Goal: Task Accomplishment & Management: Complete application form

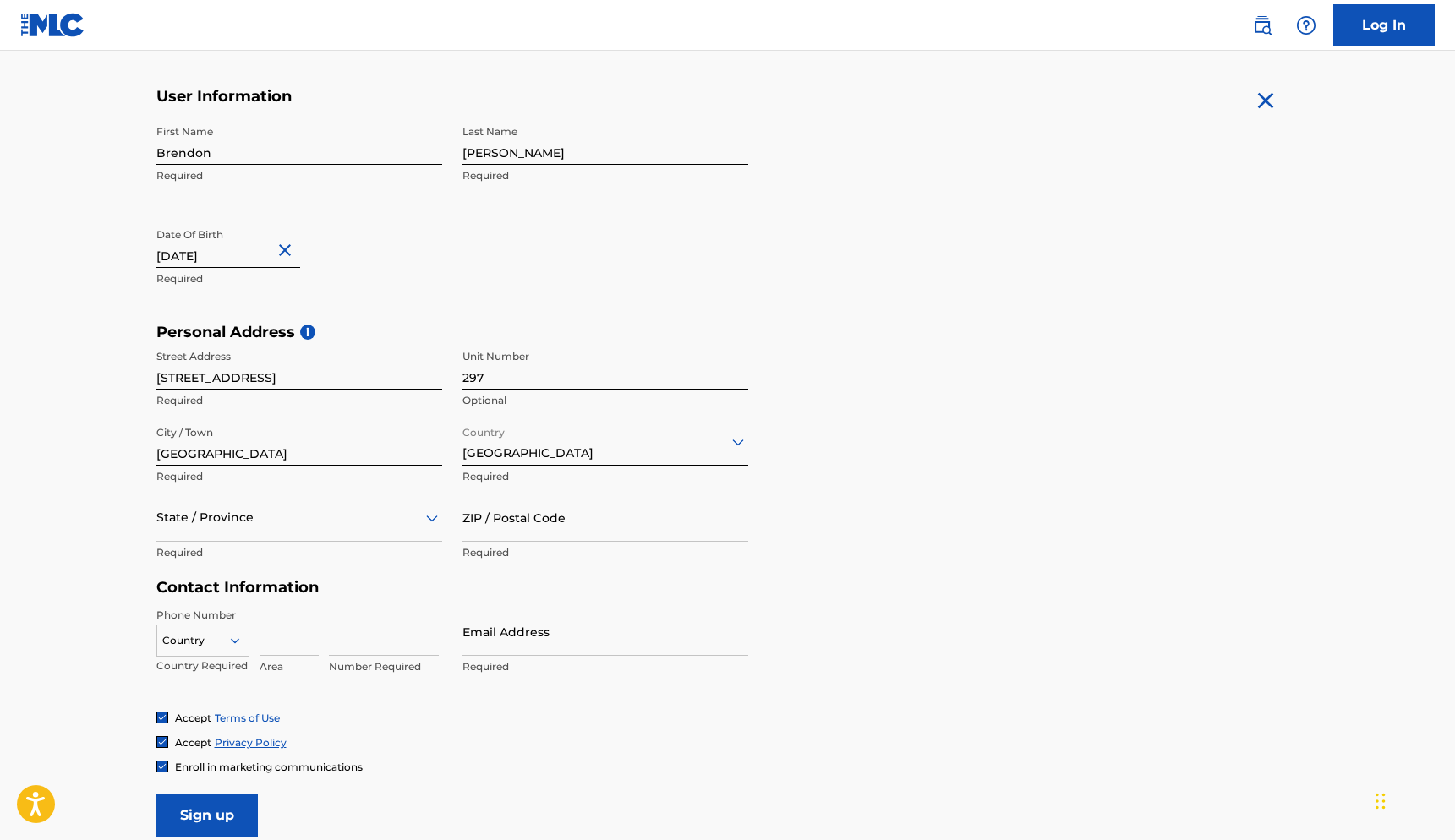
scroll to position [310, 0]
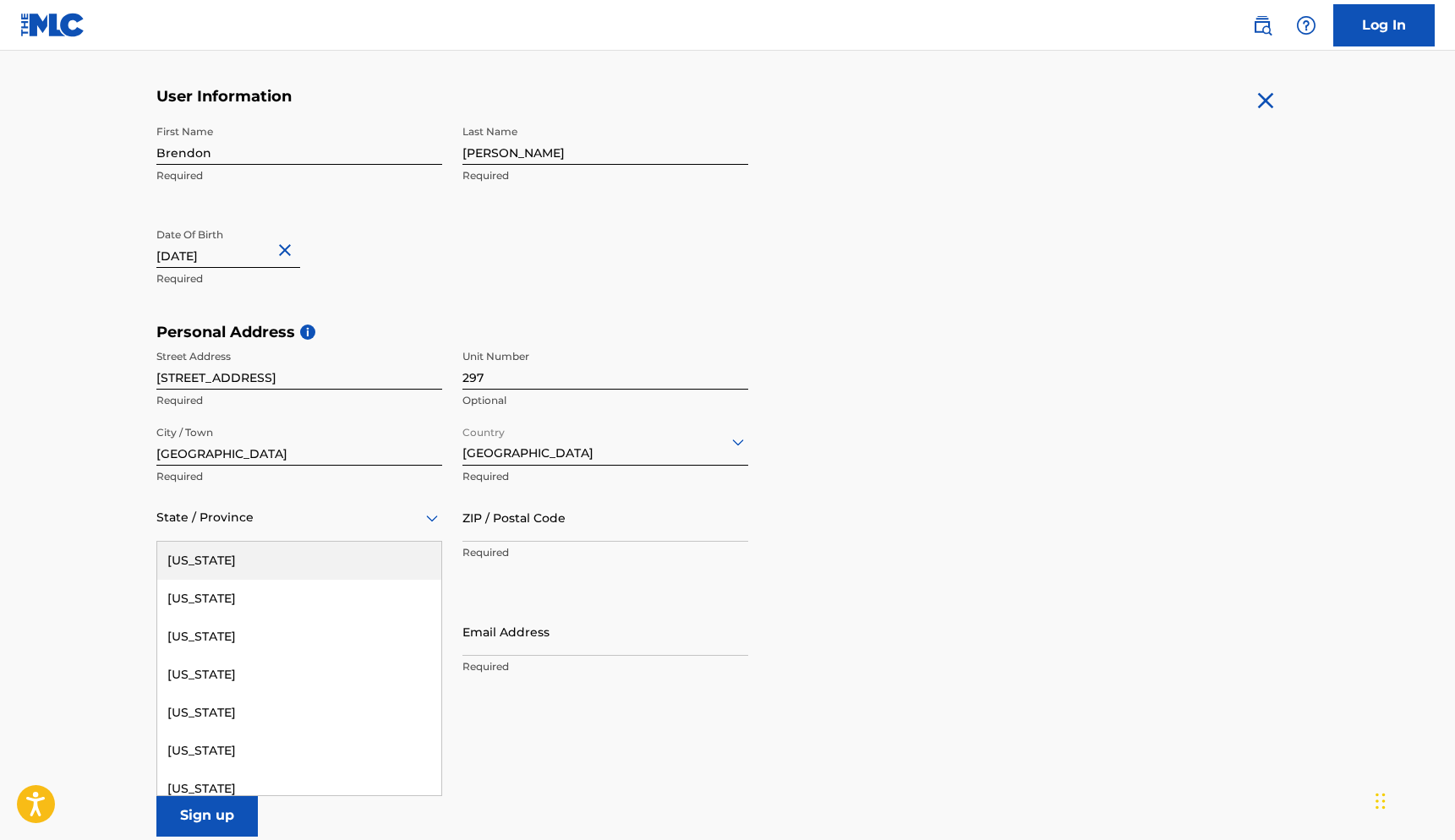
click at [231, 513] on div at bounding box center [298, 517] width 285 height 22
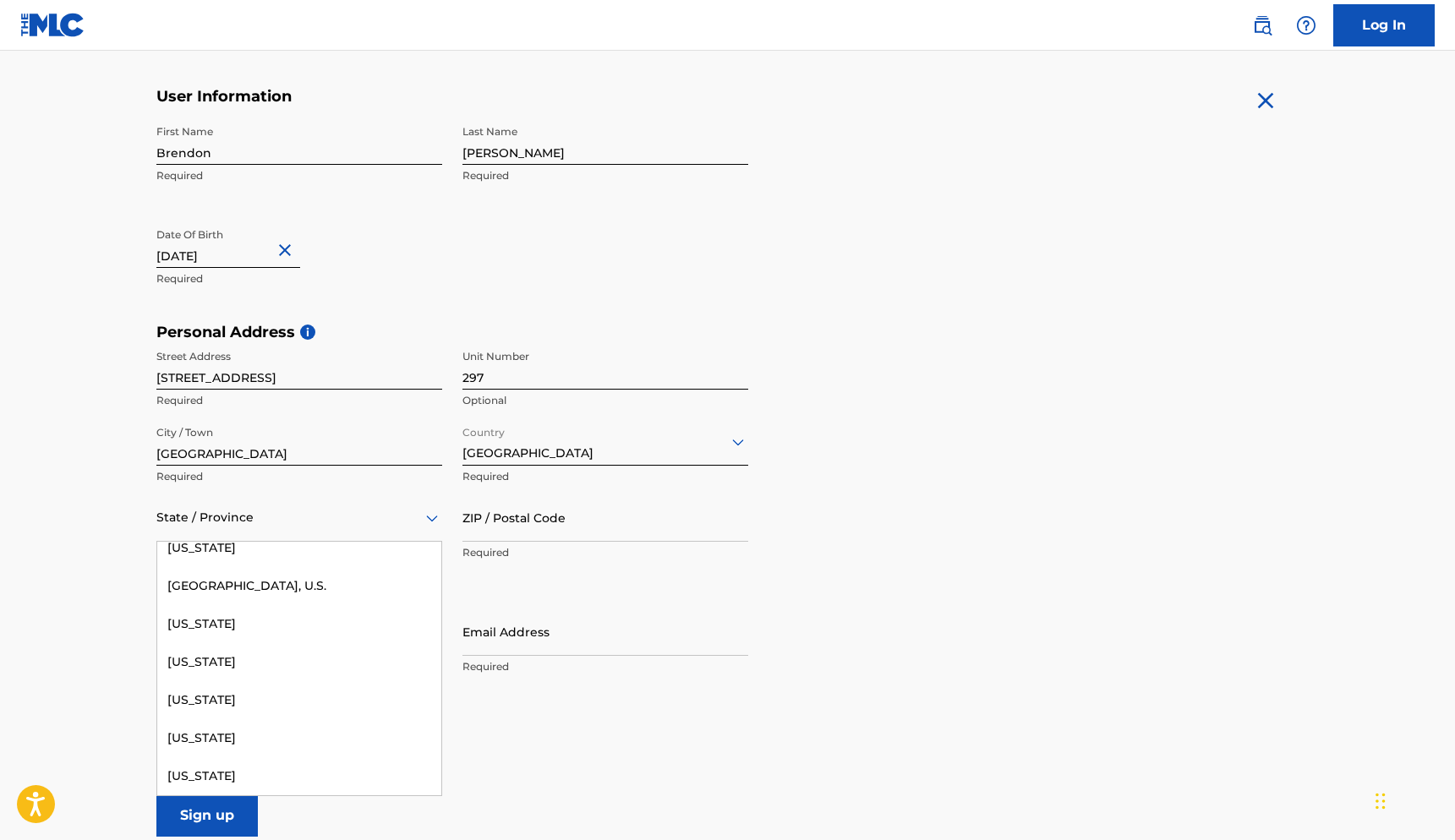
scroll to position [1915, 0]
click at [311, 677] on div "[US_STATE]" at bounding box center [299, 662] width 284 height 38
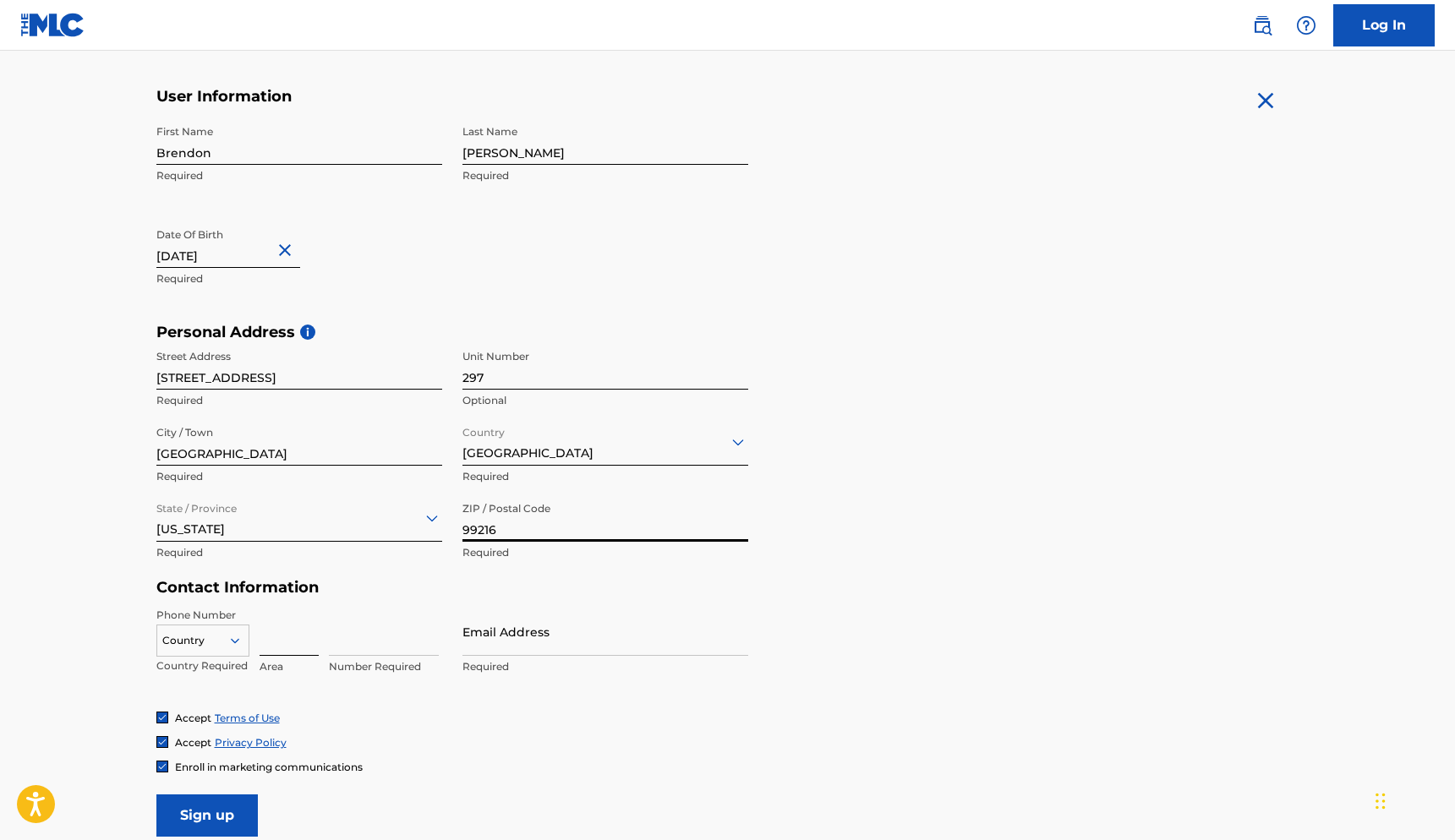
type input "99216"
click at [276, 639] on input at bounding box center [288, 632] width 59 height 49
click at [227, 646] on div "Country" at bounding box center [202, 637] width 93 height 25
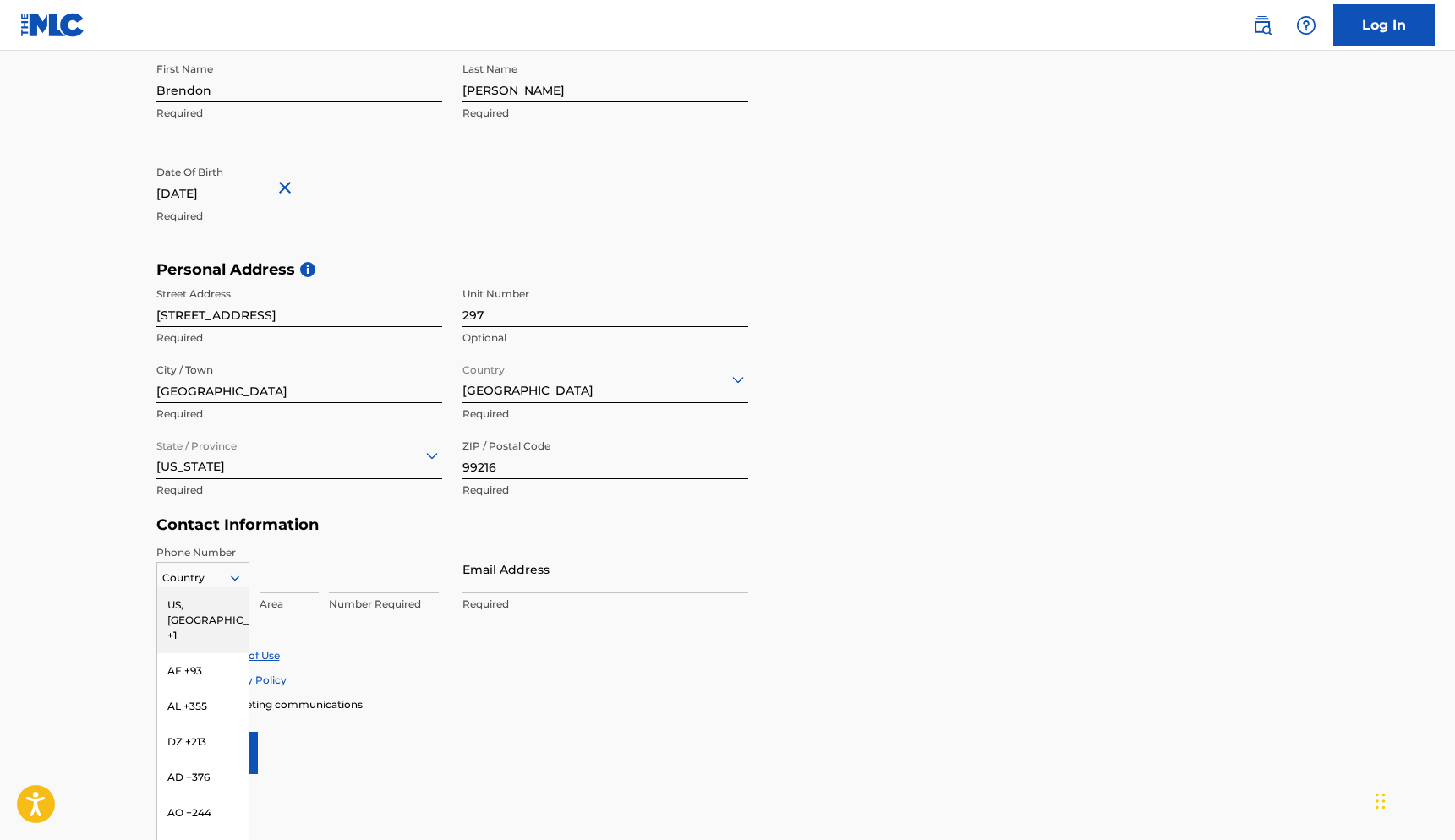
click at [226, 601] on div "US, [GEOGRAPHIC_DATA] +1" at bounding box center [203, 620] width 92 height 65
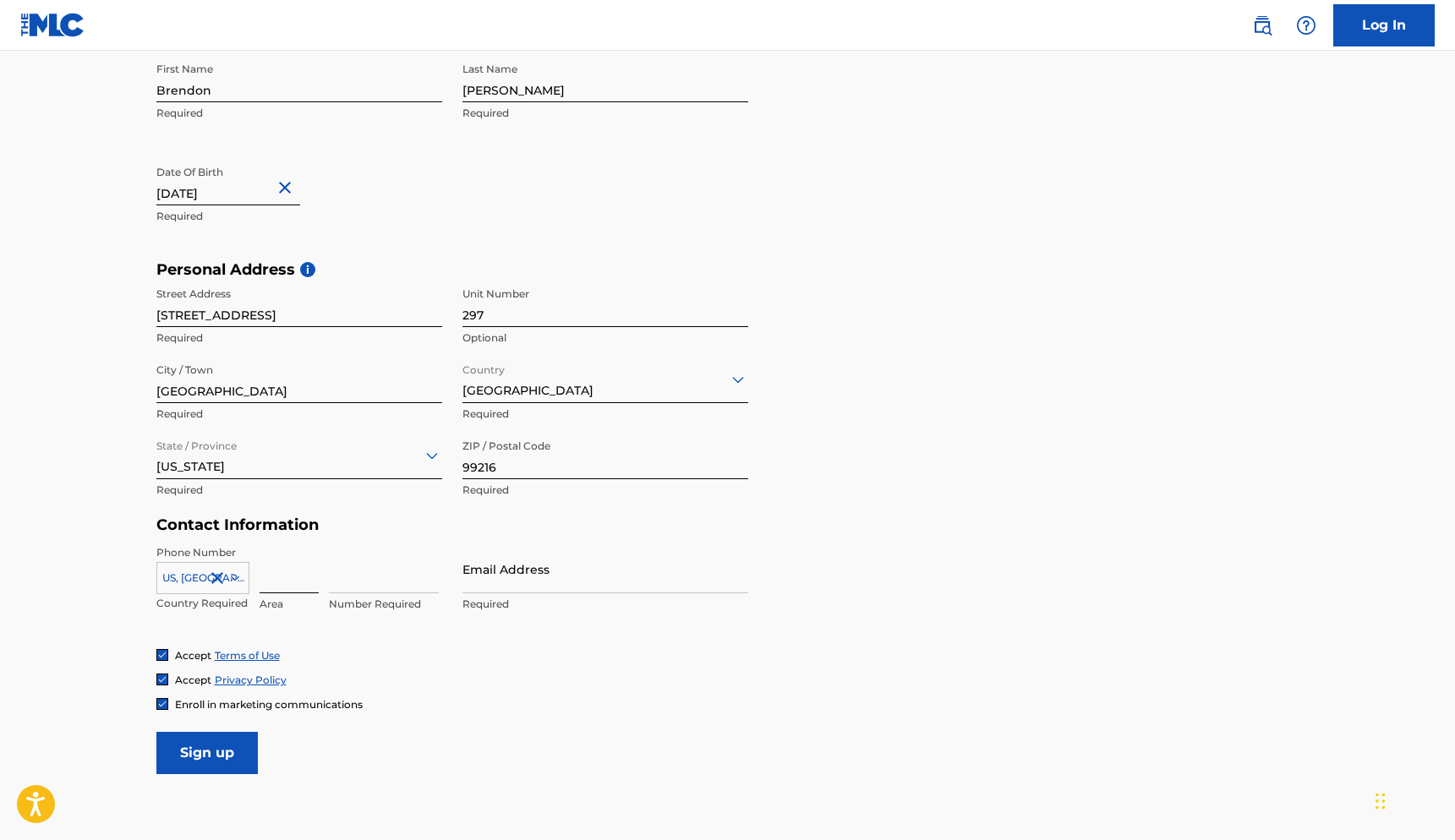
click at [275, 581] on input at bounding box center [288, 570] width 59 height 49
type input "206"
type input "6126498"
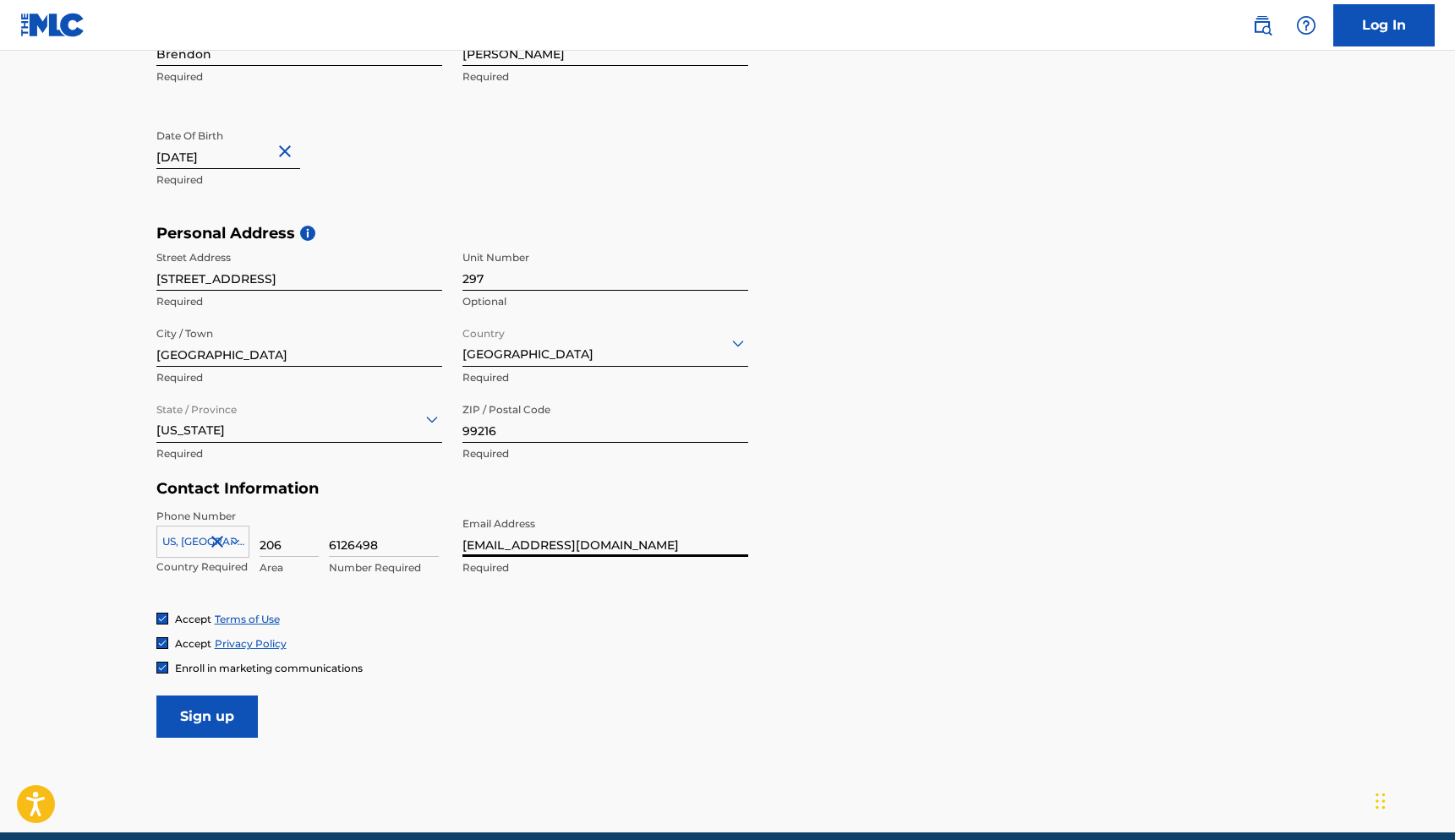
scroll to position [410, 0]
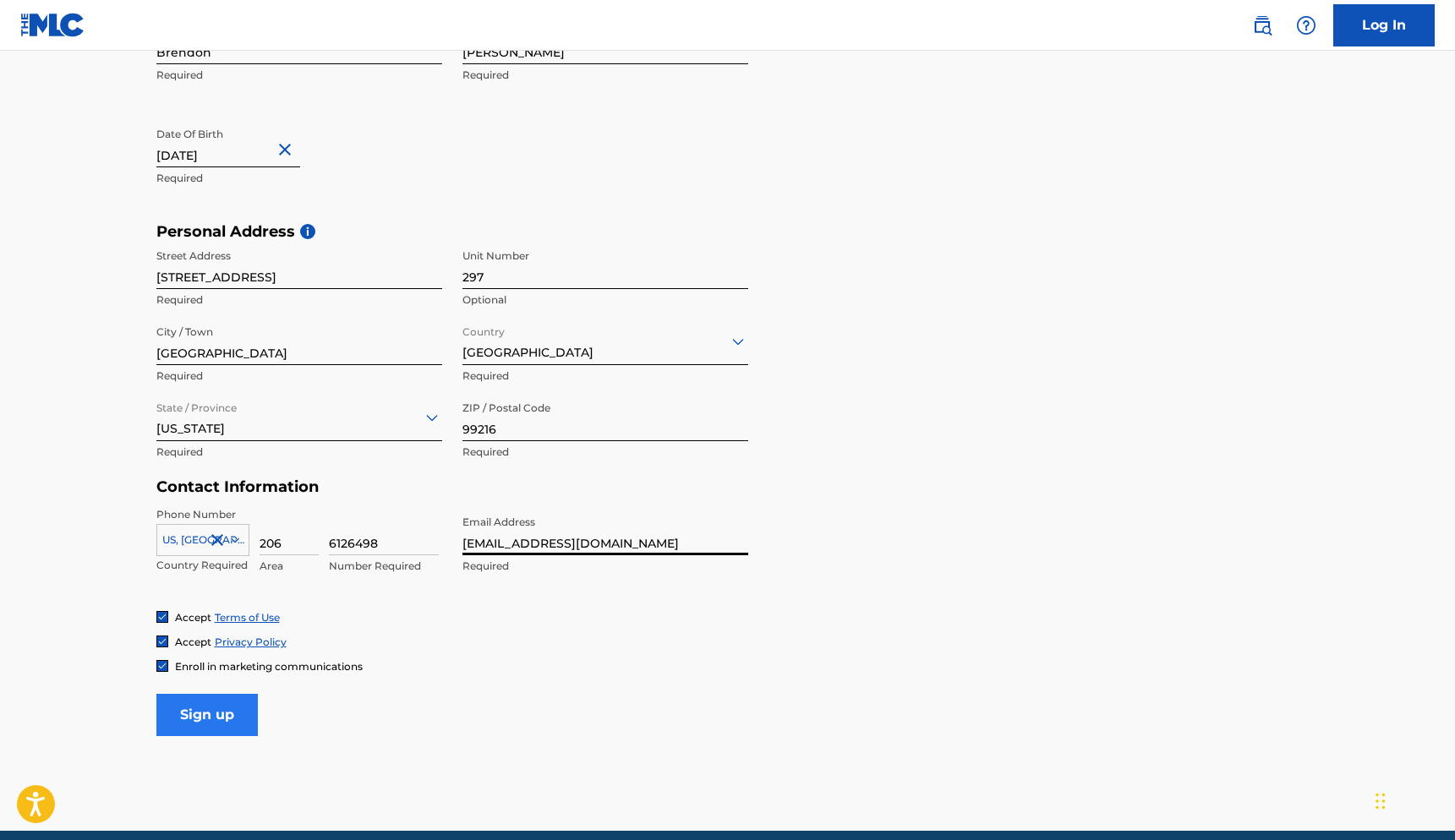
type input "[EMAIL_ADDRESS][DOMAIN_NAME]"
click at [229, 717] on input "Sign up" at bounding box center [207, 715] width 101 height 42
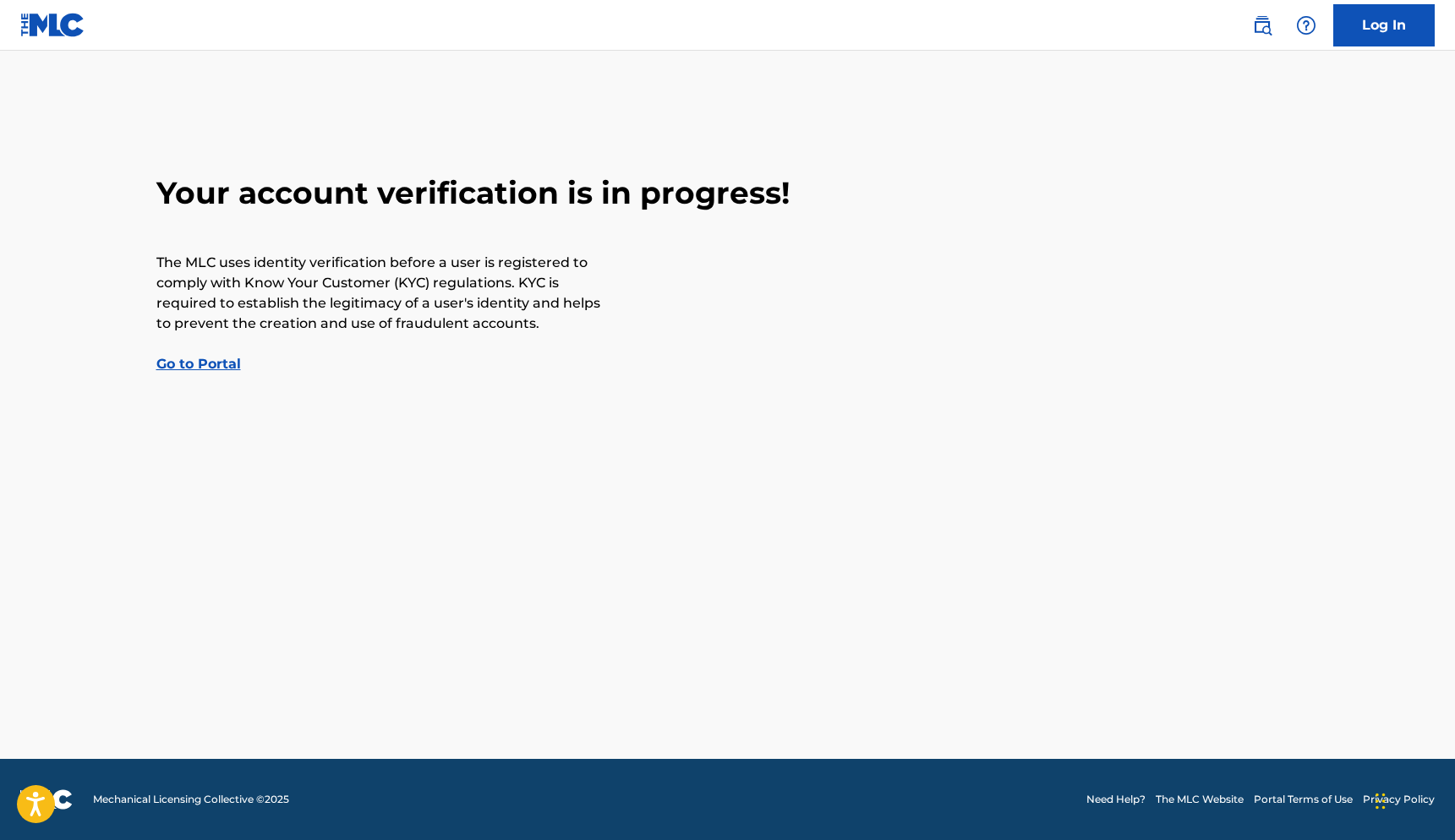
click at [178, 361] on link "Go to Portal" at bounding box center [198, 364] width 84 height 16
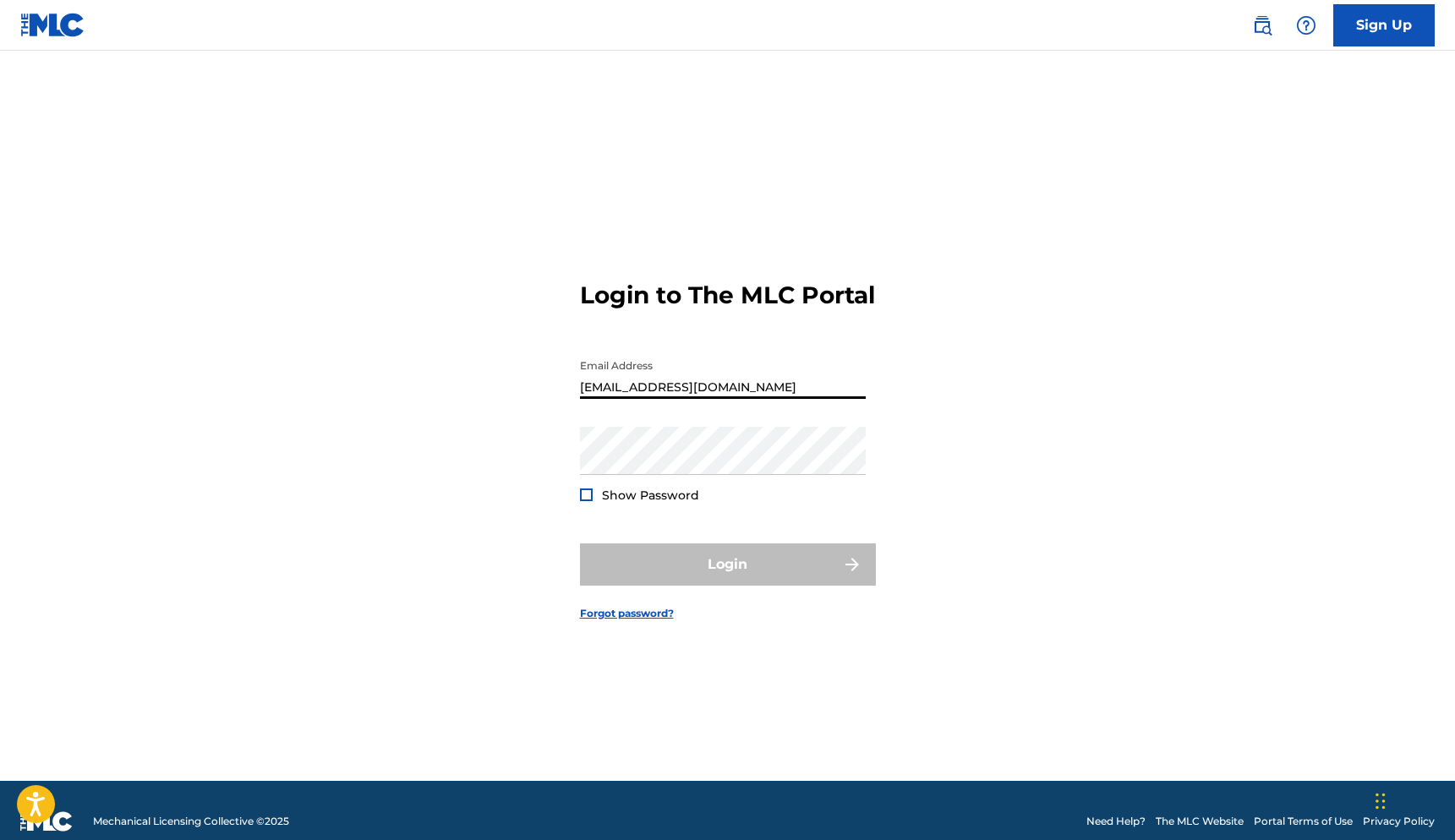
type input "[EMAIL_ADDRESS][DOMAIN_NAME]"
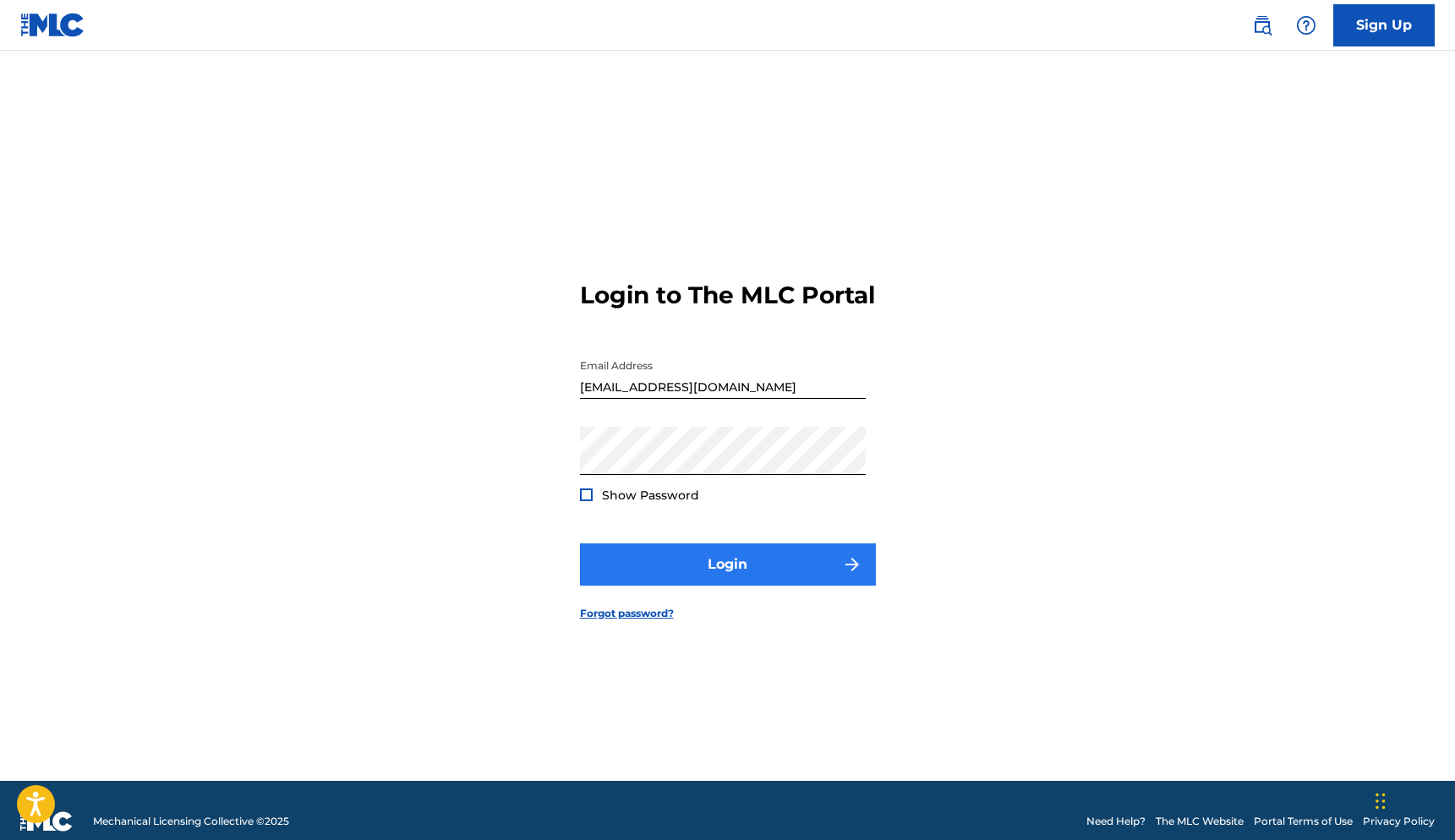
click at [681, 579] on button "Login" at bounding box center [728, 564] width 296 height 42
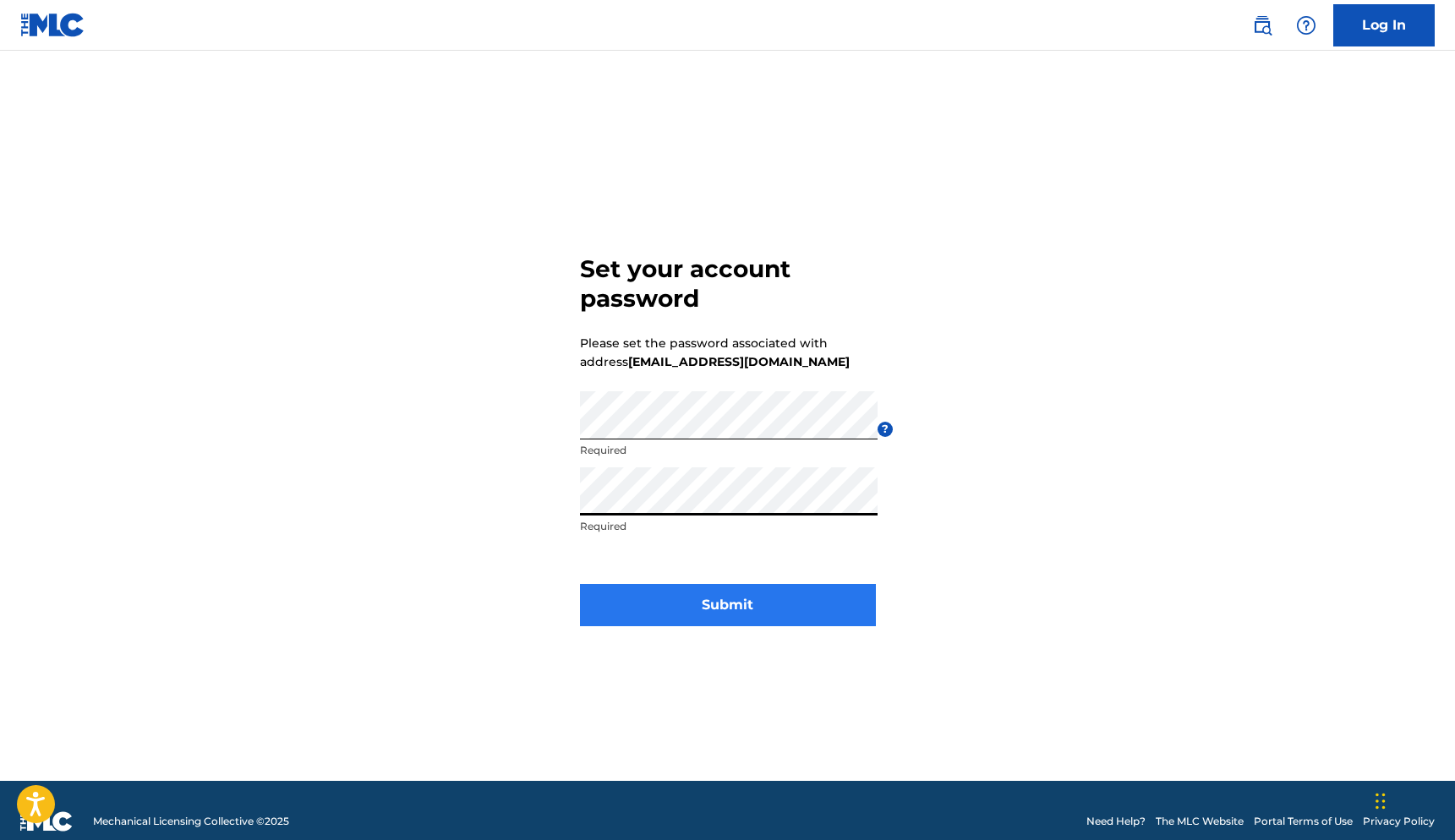
click at [691, 606] on button "Submit" at bounding box center [728, 605] width 296 height 42
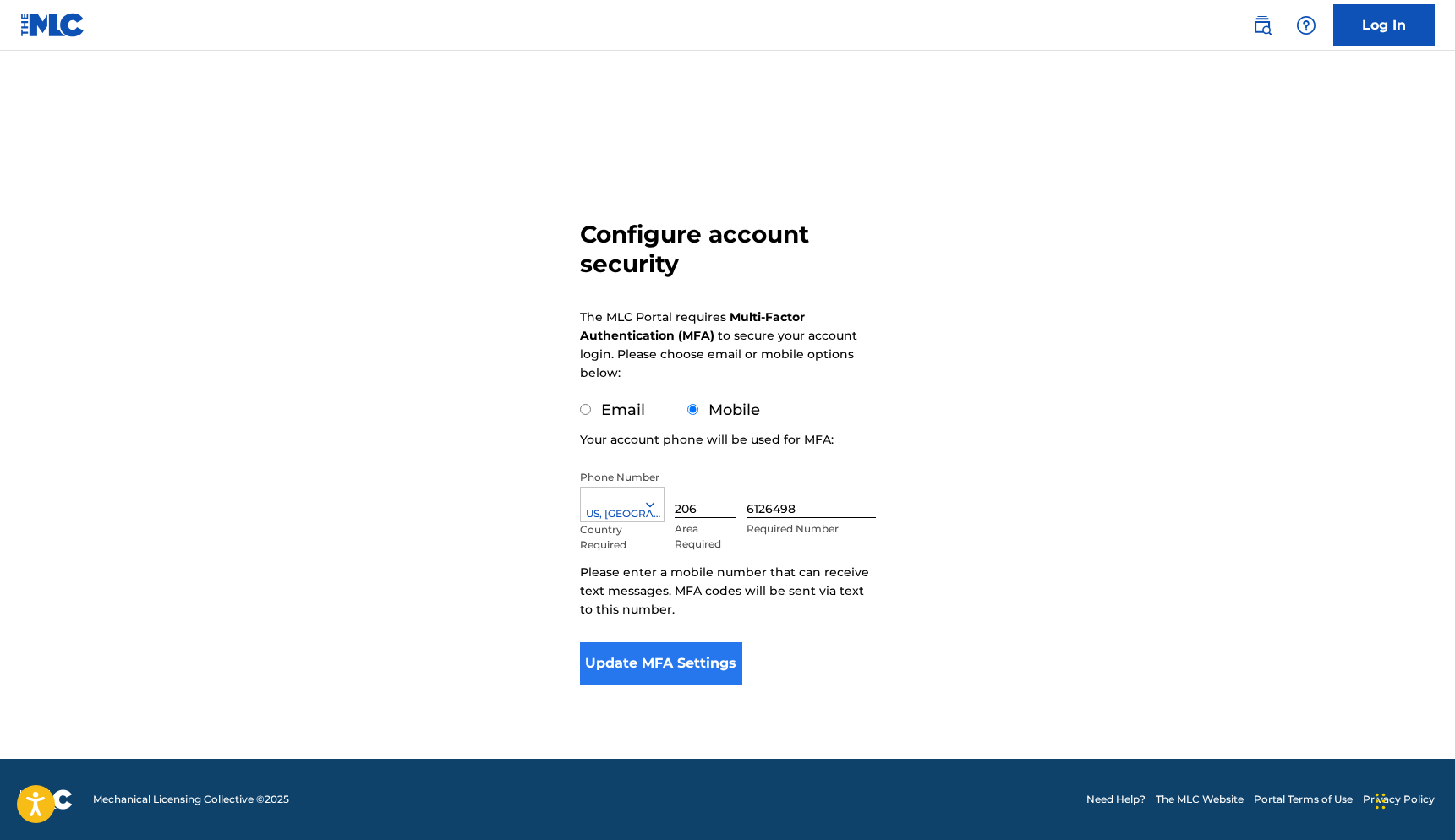
click at [646, 664] on button "Update MFA Settings" at bounding box center [662, 663] width 163 height 42
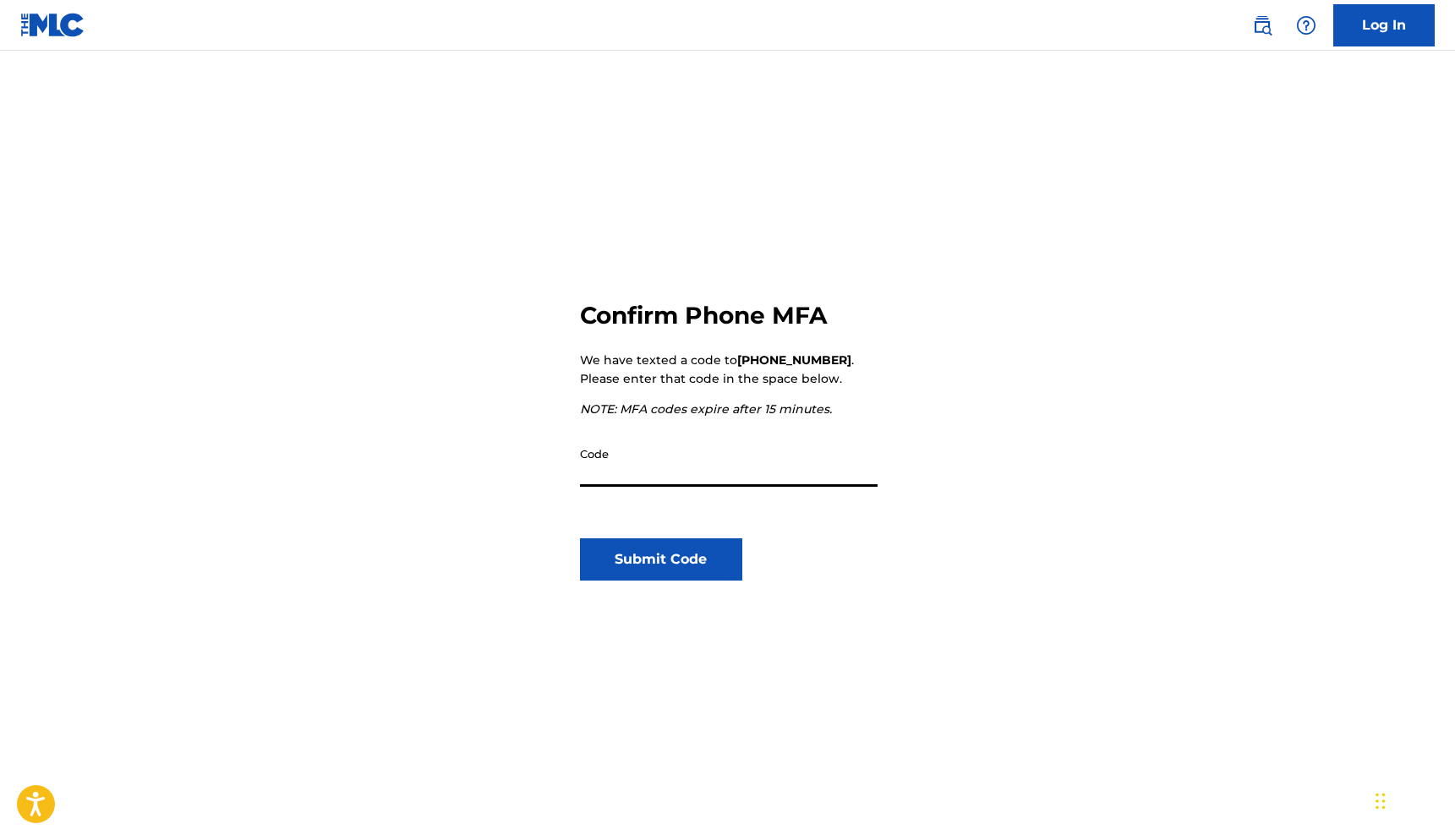
click at [624, 475] on input "Code" at bounding box center [729, 463] width 298 height 49
click at [661, 559] on button "Submit Code" at bounding box center [662, 559] width 163 height 42
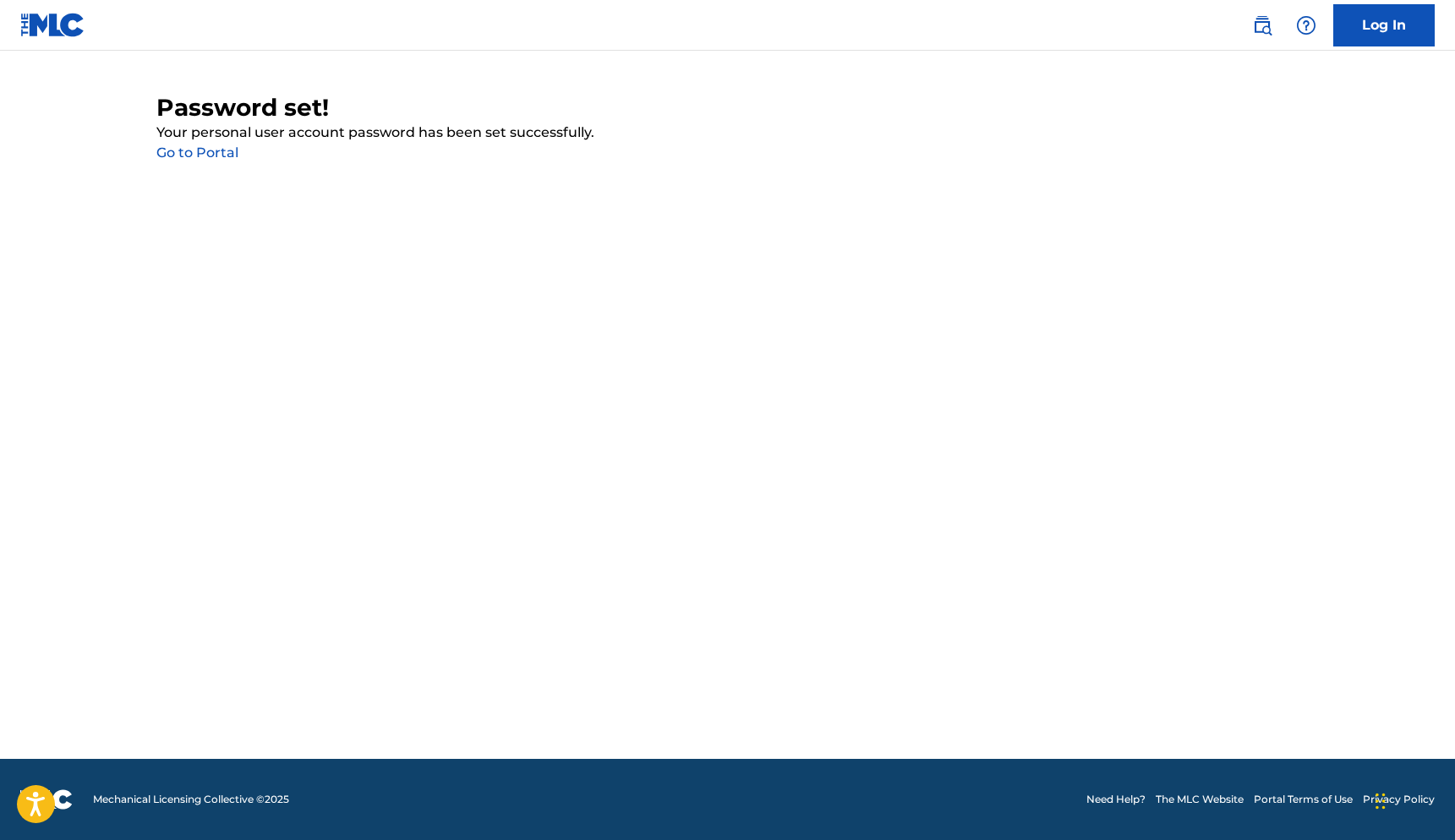
click at [232, 152] on link "Go to Portal" at bounding box center [197, 152] width 82 height 16
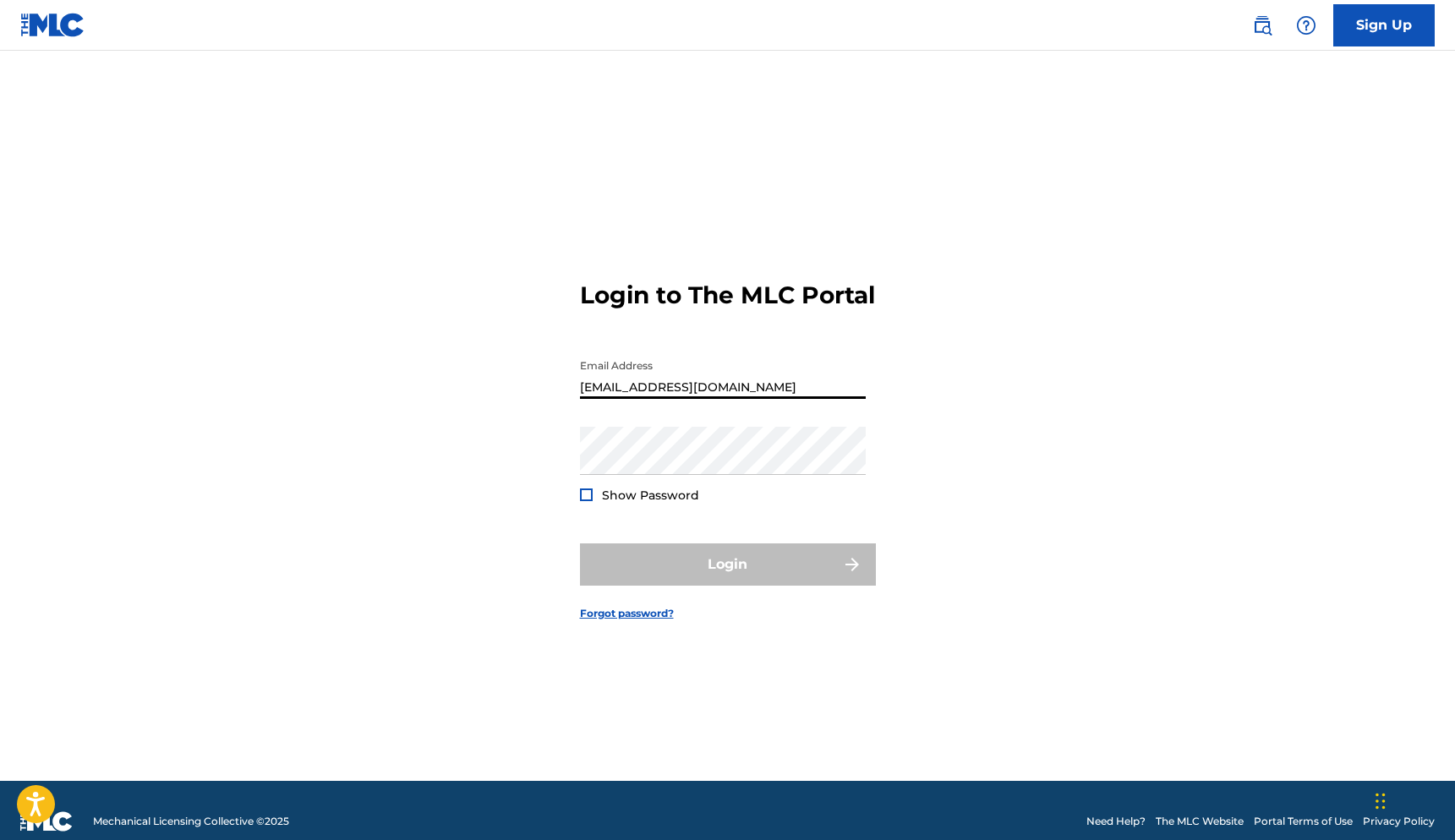
type input "[EMAIL_ADDRESS][DOMAIN_NAME]"
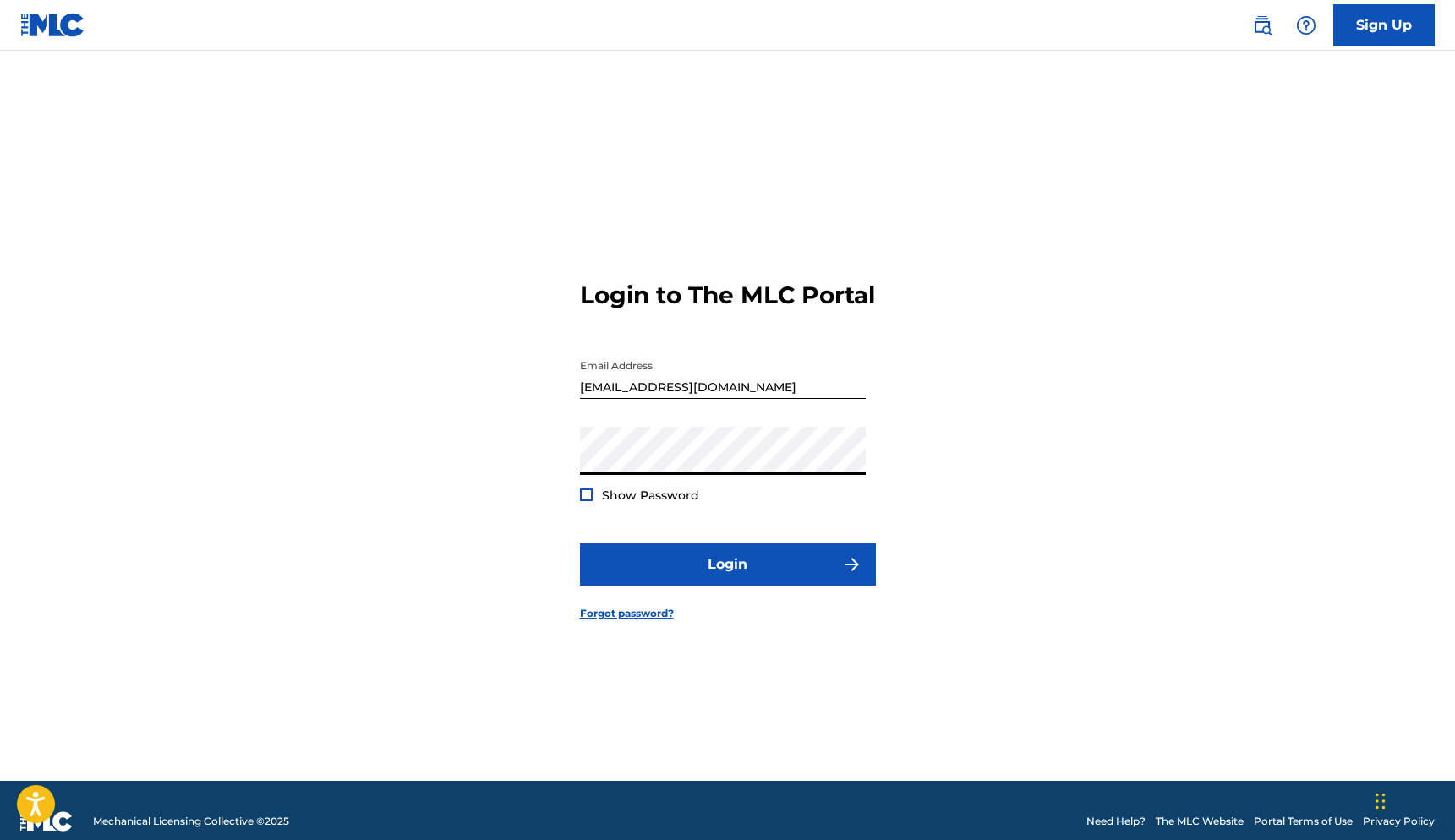
click at [727, 578] on button "Login" at bounding box center [728, 564] width 296 height 42
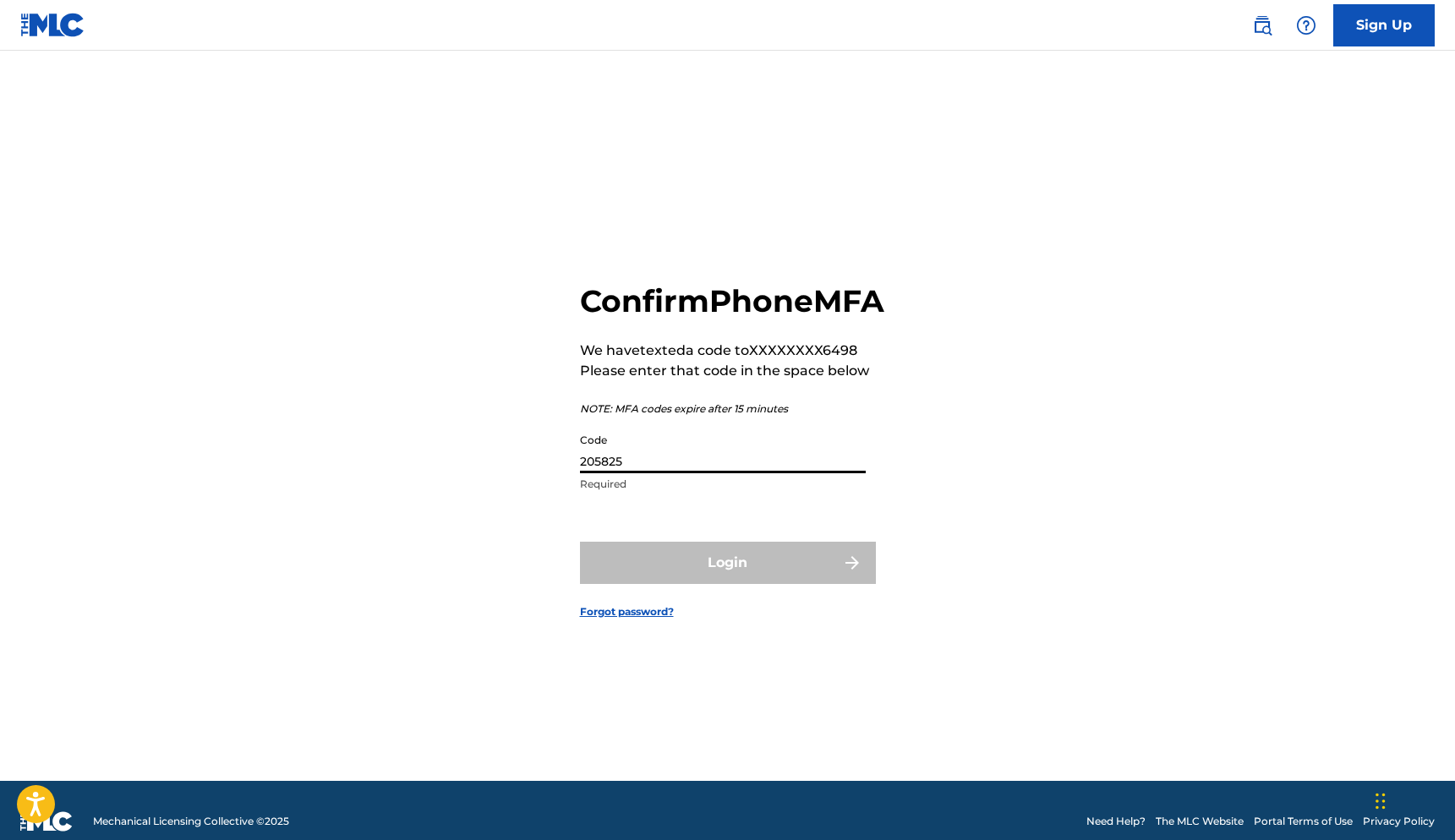
type input "205825"
click at [727, 581] on button "Login" at bounding box center [728, 562] width 296 height 42
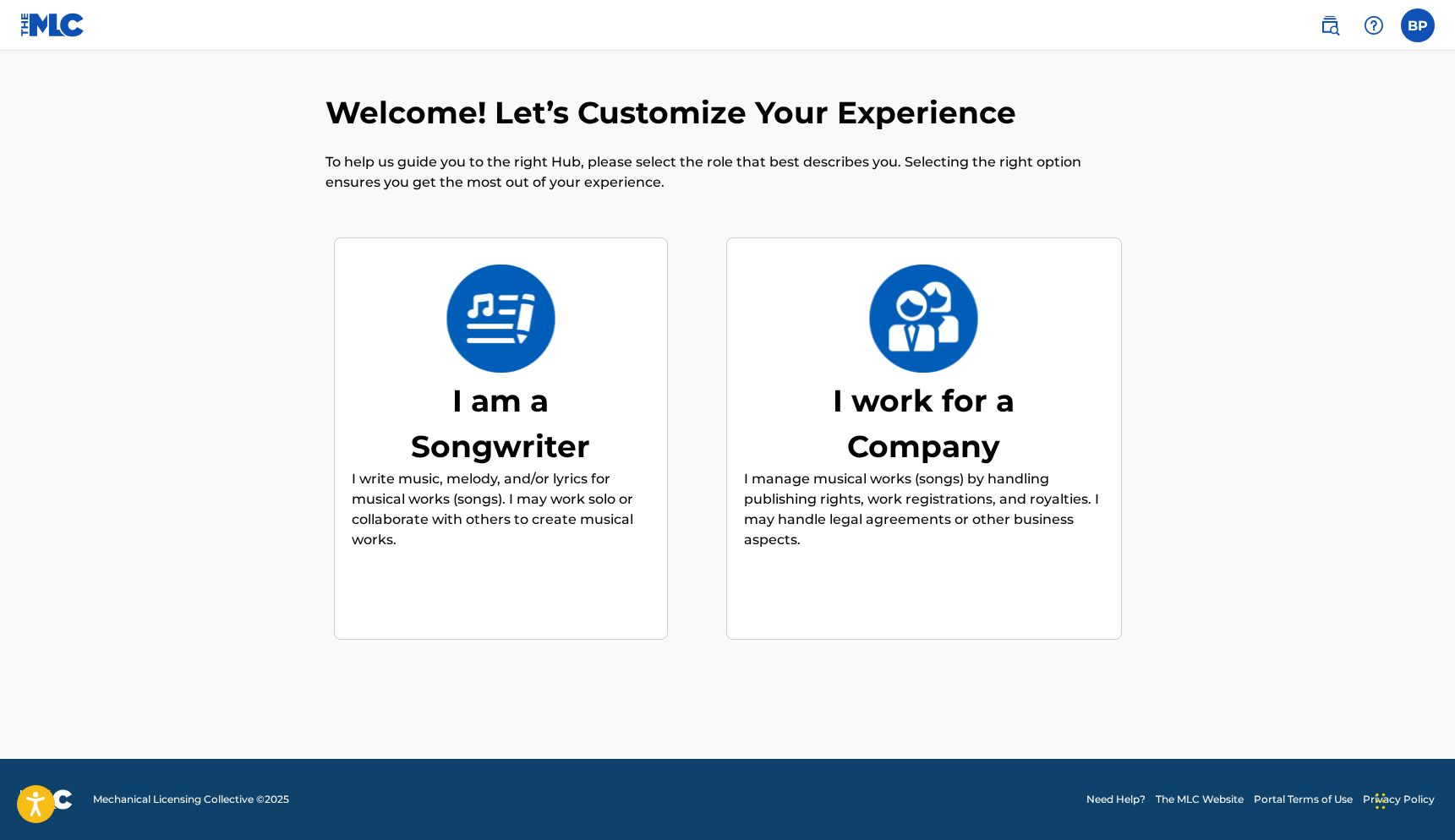
click at [563, 401] on div "I am a Songwriter" at bounding box center [500, 424] width 254 height 92
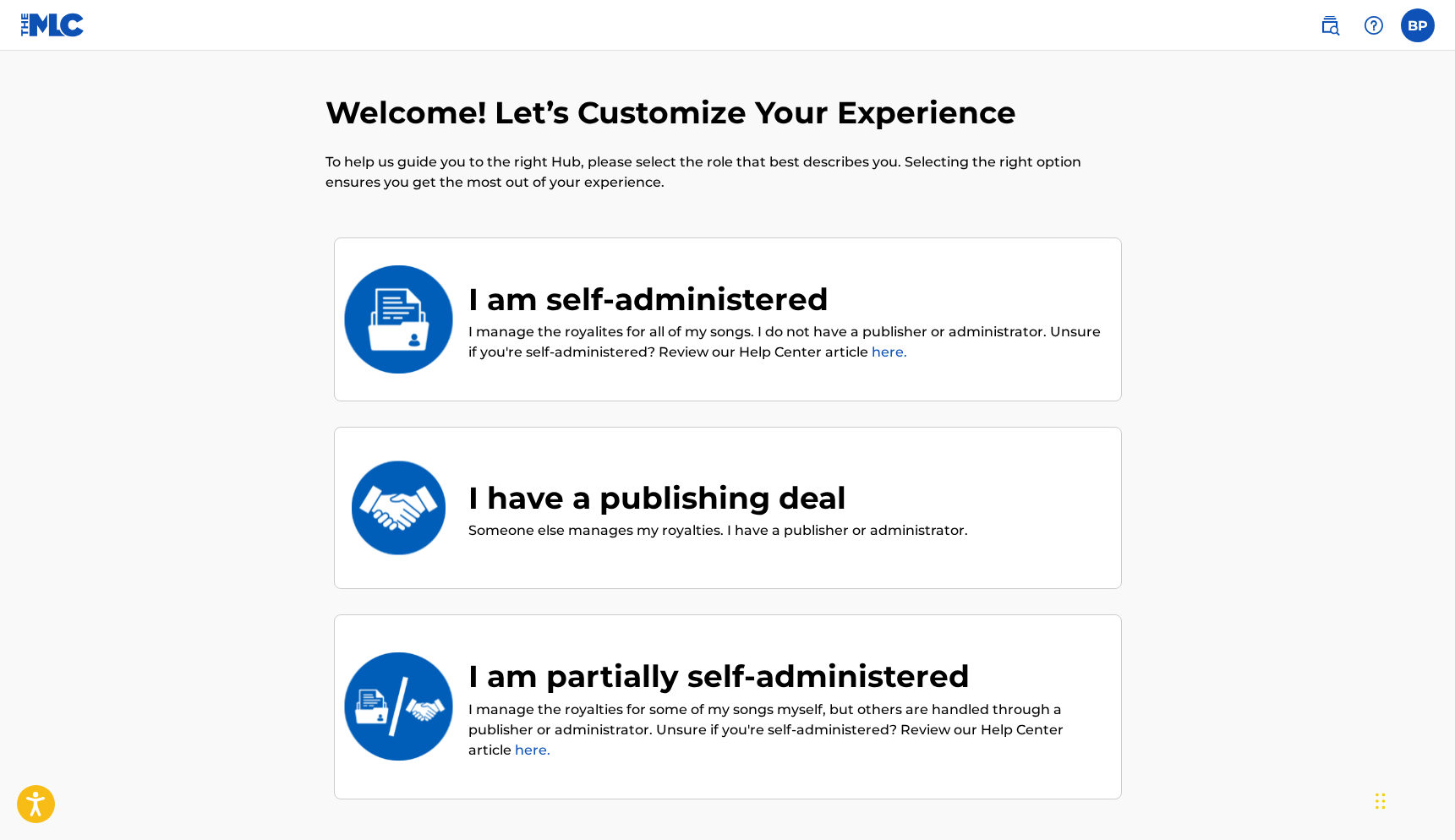
scroll to position [76, 0]
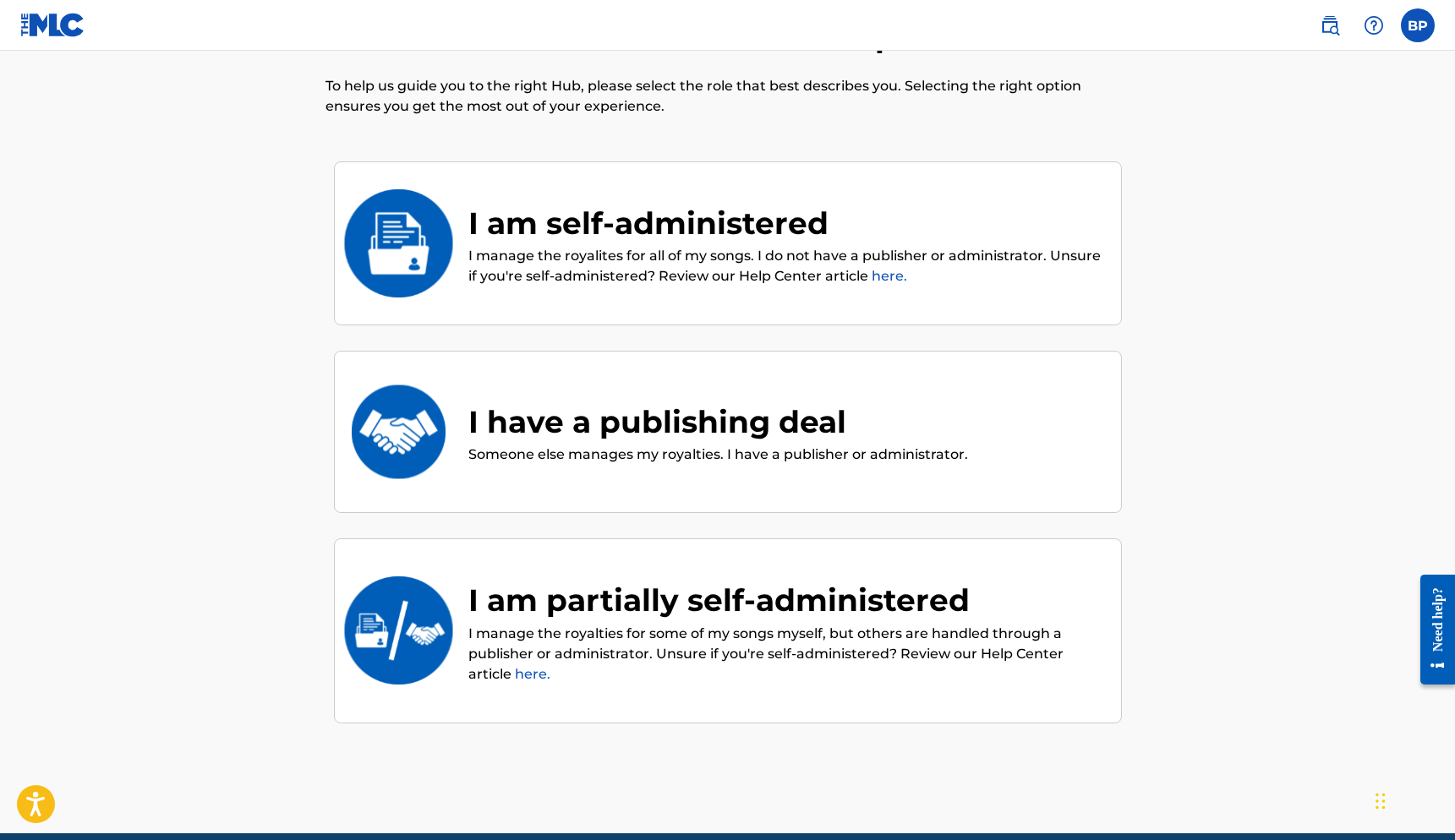
click at [711, 246] on p "I manage the royalites for all of my songs. I do not have a publisher or admini…" at bounding box center [787, 266] width 636 height 40
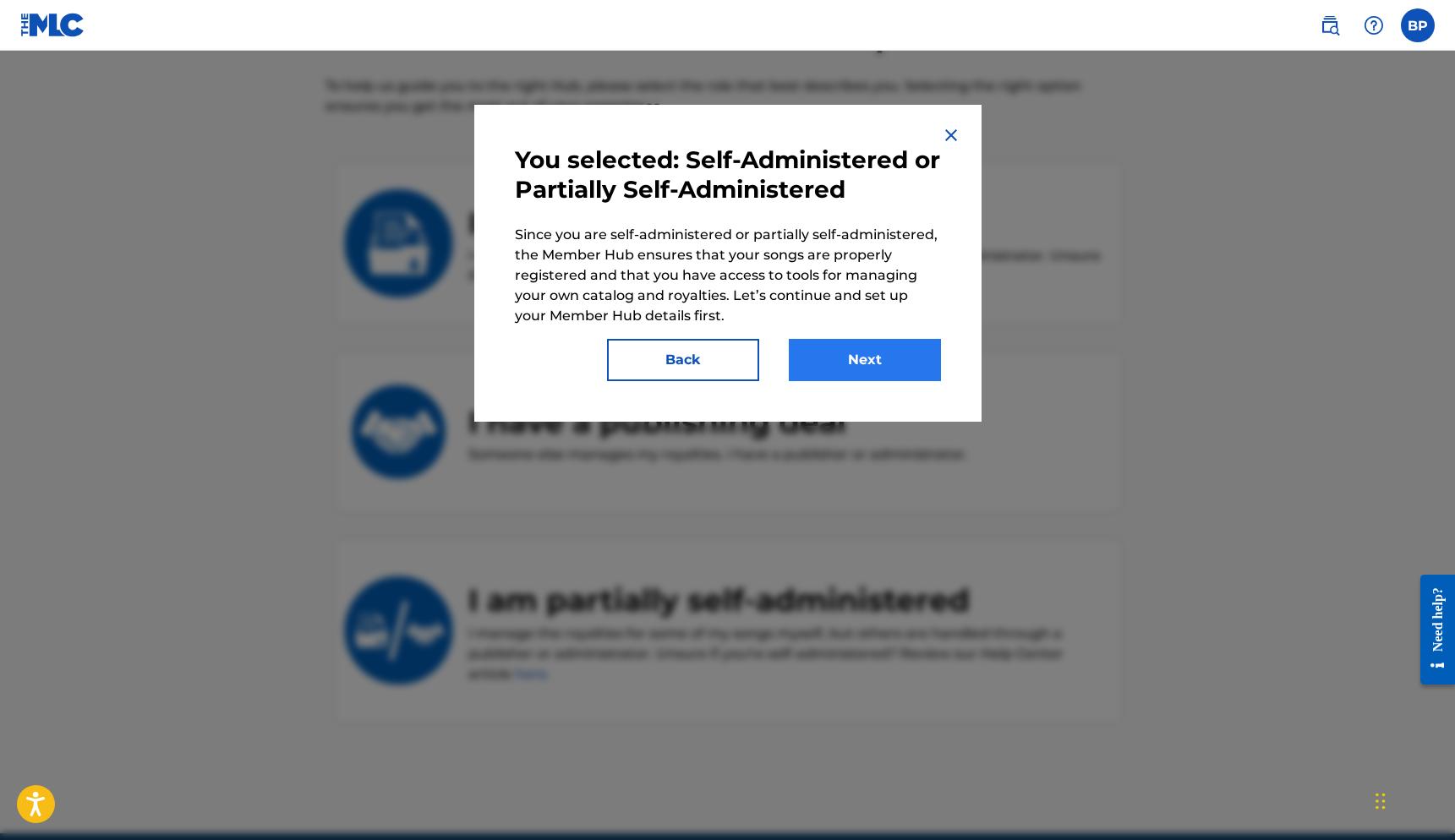
click at [829, 350] on button "Next" at bounding box center [865, 359] width 153 height 42
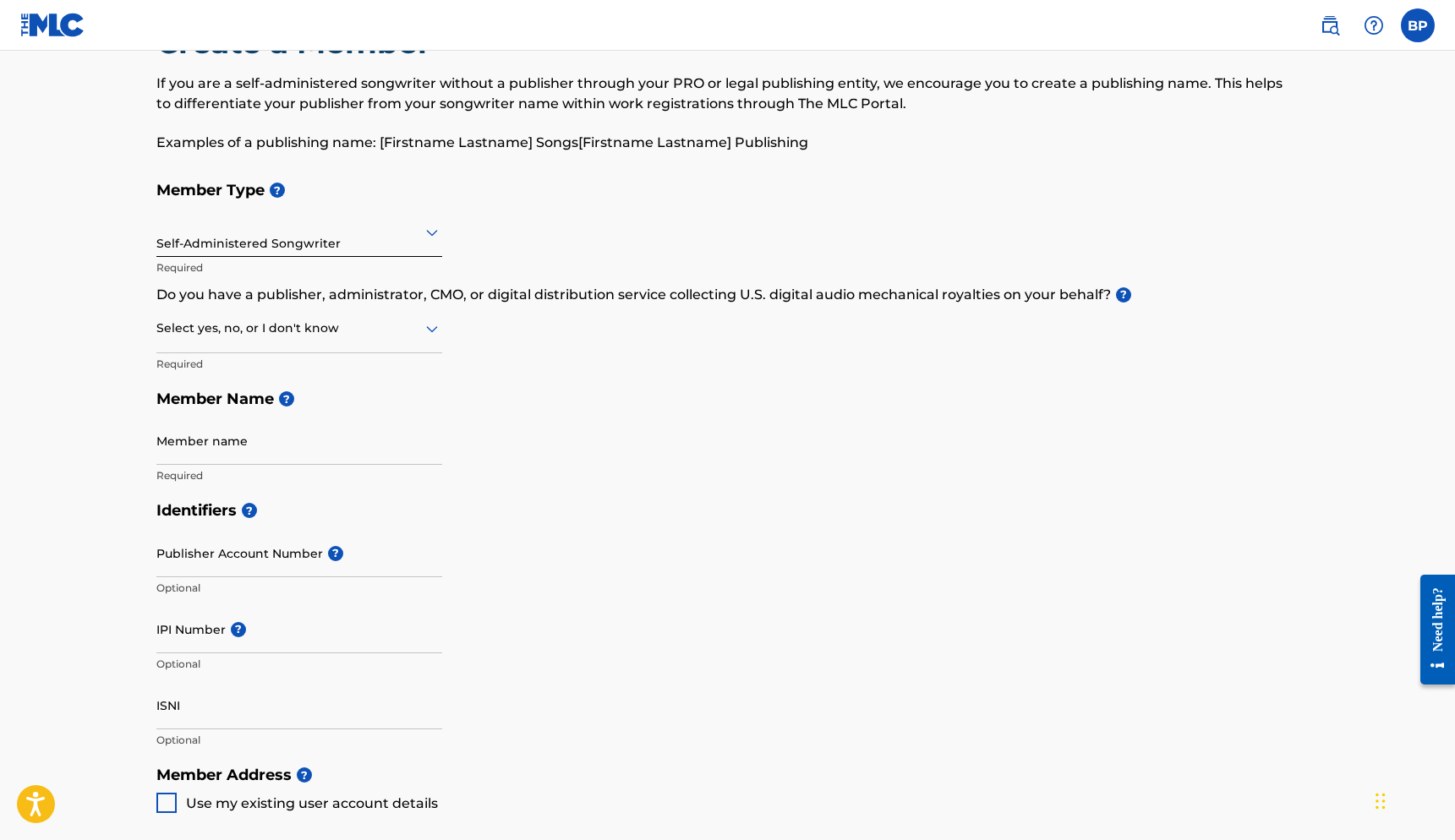
scroll to position [74, 0]
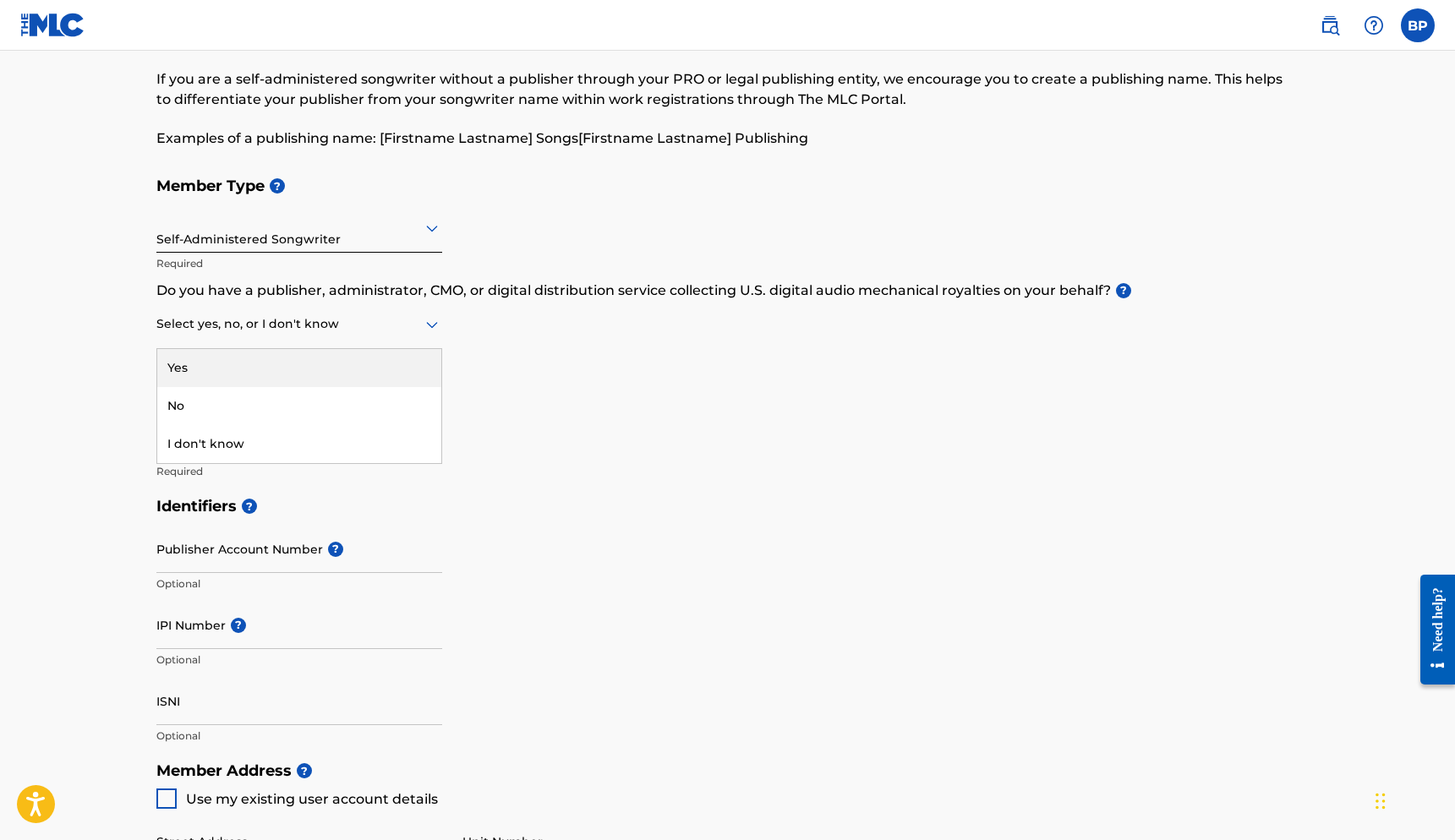
click at [323, 342] on div "Select yes, no, or I don't know" at bounding box center [298, 326] width 285 height 49
click at [295, 393] on div "No" at bounding box center [299, 406] width 284 height 38
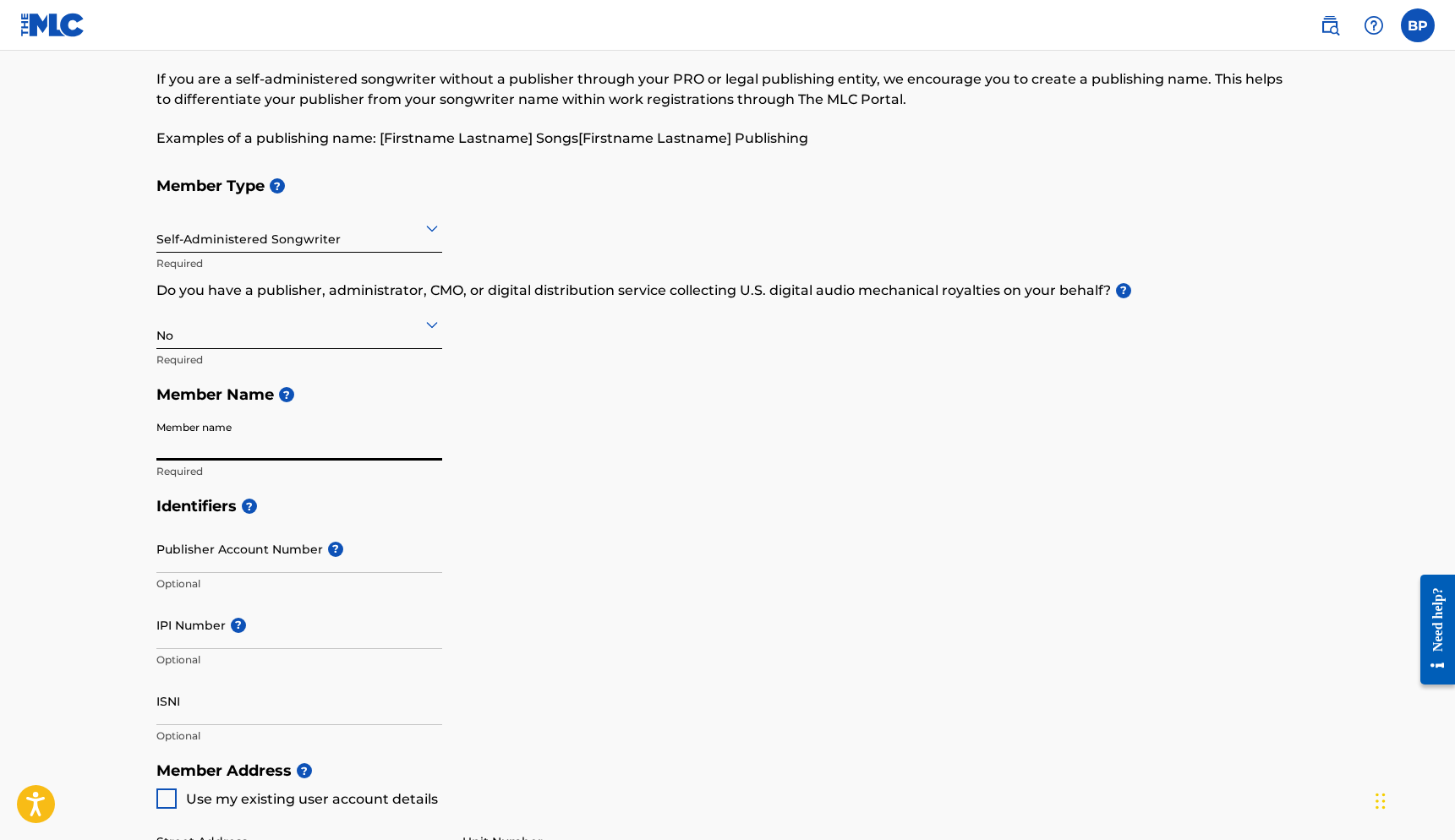
click at [308, 440] on input "Member name" at bounding box center [298, 437] width 285 height 49
type input "Brendon Pina"
click at [457, 494] on h5 "Identifiers ?" at bounding box center [728, 506] width 1143 height 36
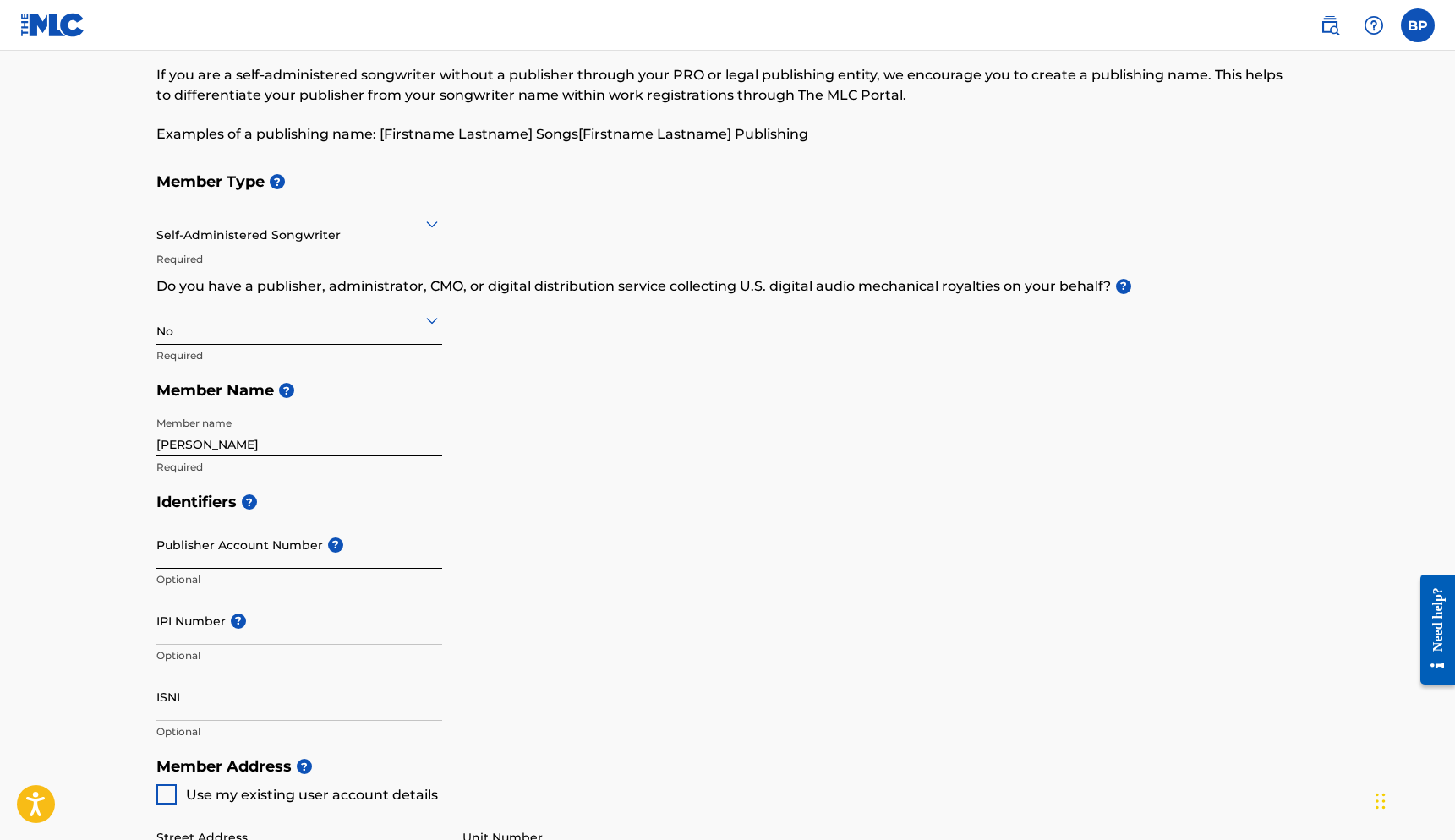
scroll to position [80, 0]
click at [308, 547] on input "Publisher Account Number ?" at bounding box center [298, 543] width 285 height 49
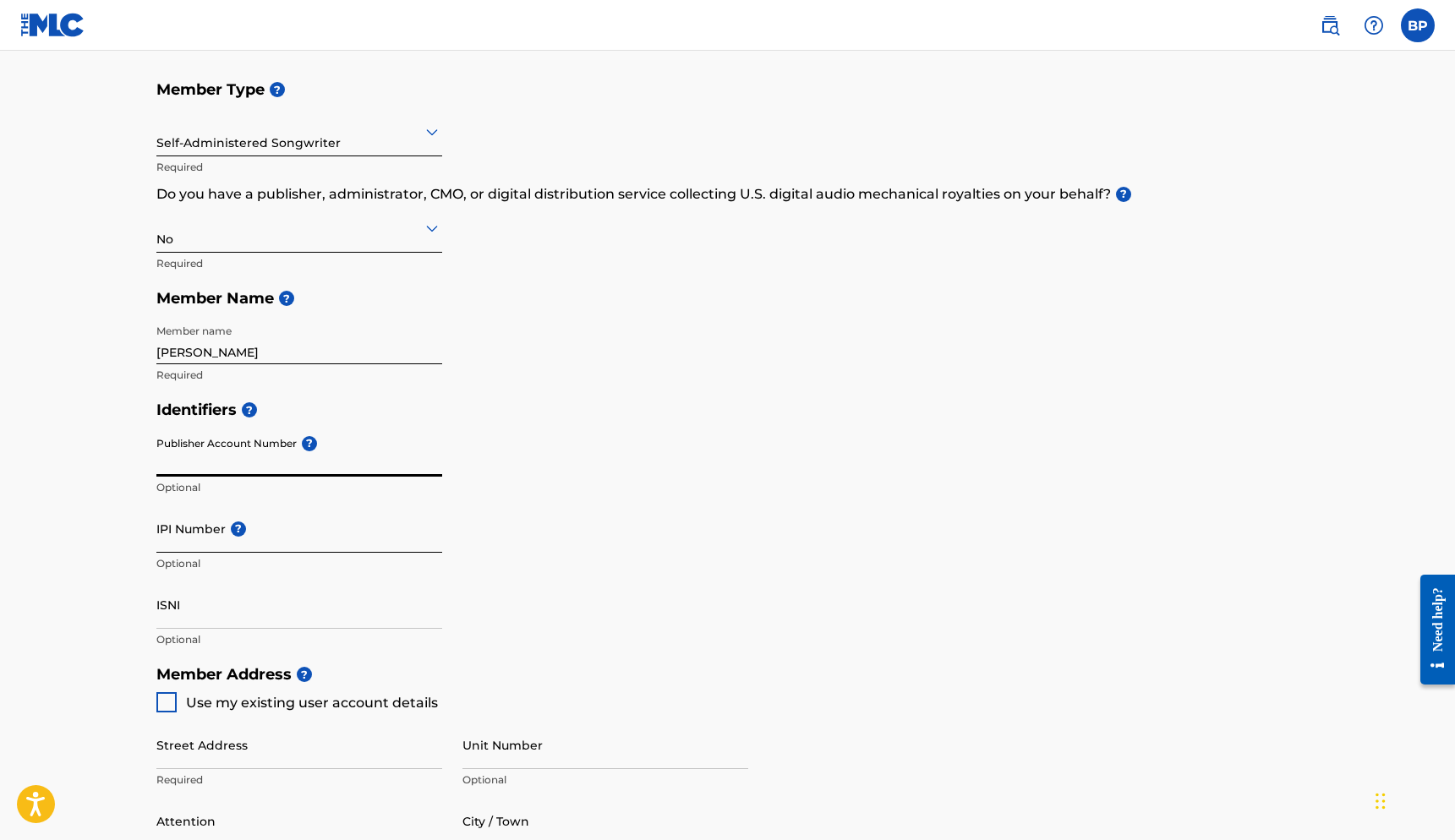
scroll to position [180, 0]
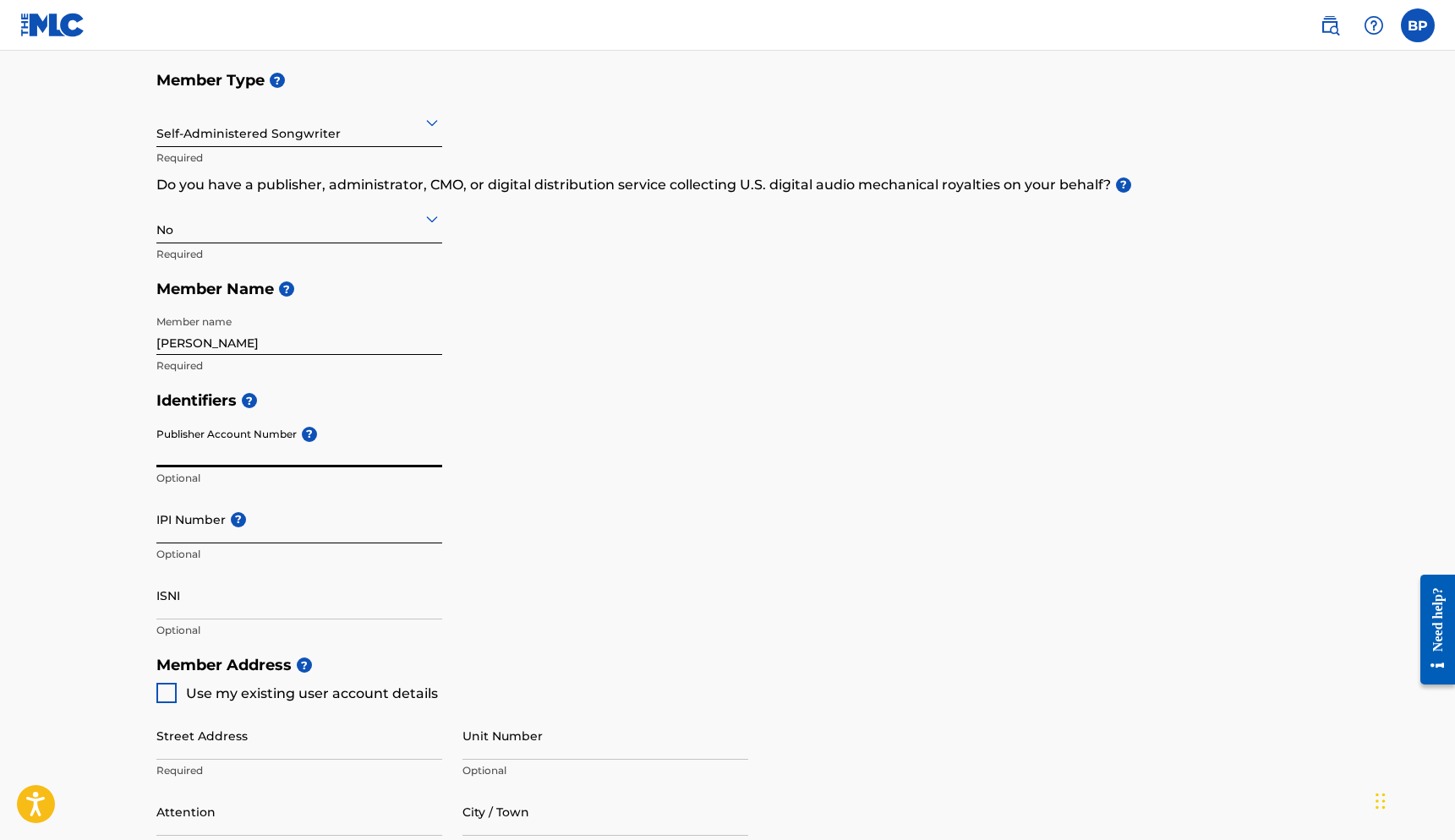
click at [215, 517] on input "IPI Number ?" at bounding box center [298, 520] width 285 height 49
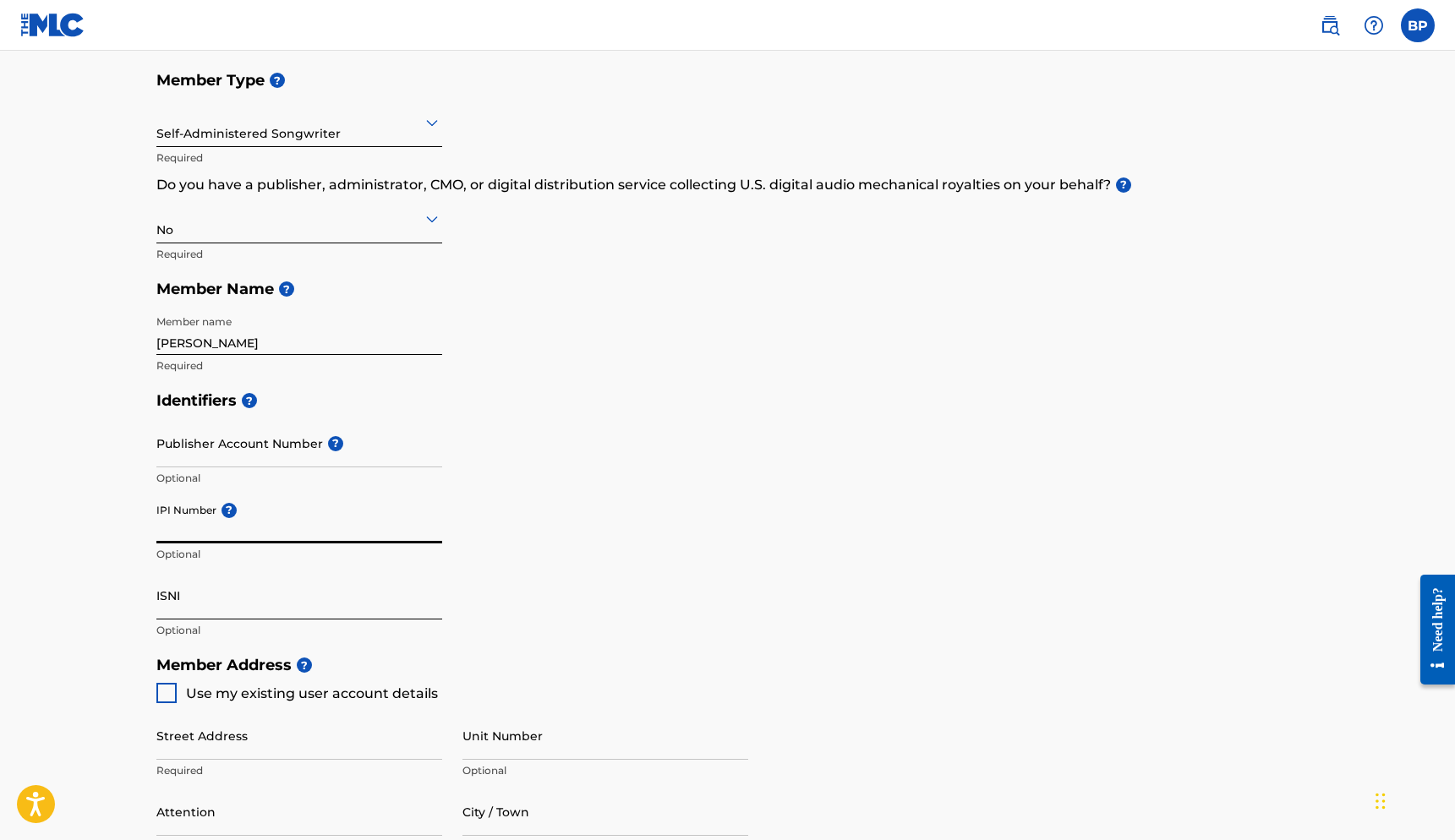
click at [222, 586] on input "ISNI" at bounding box center [298, 596] width 285 height 49
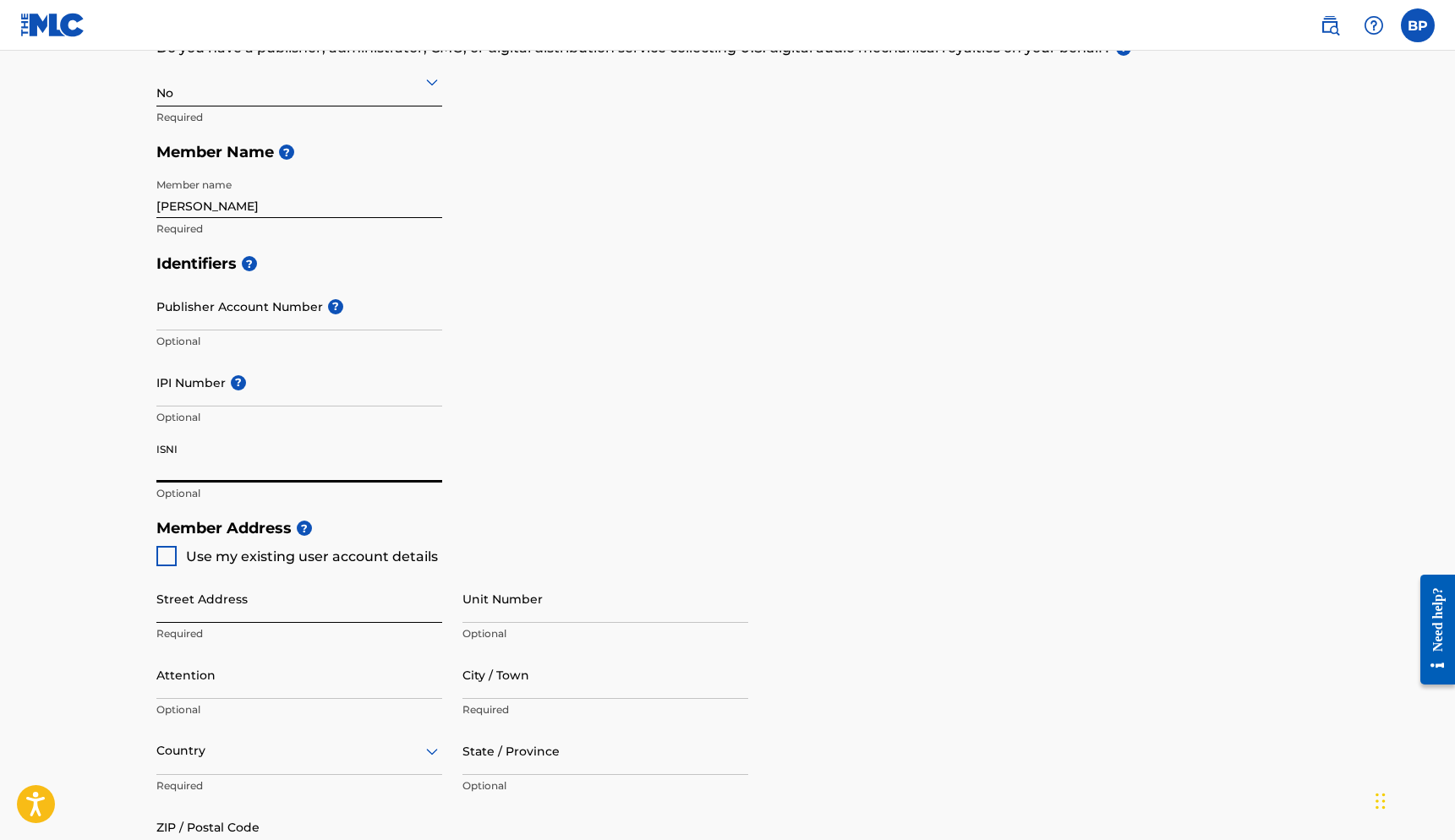
scroll to position [319, 0]
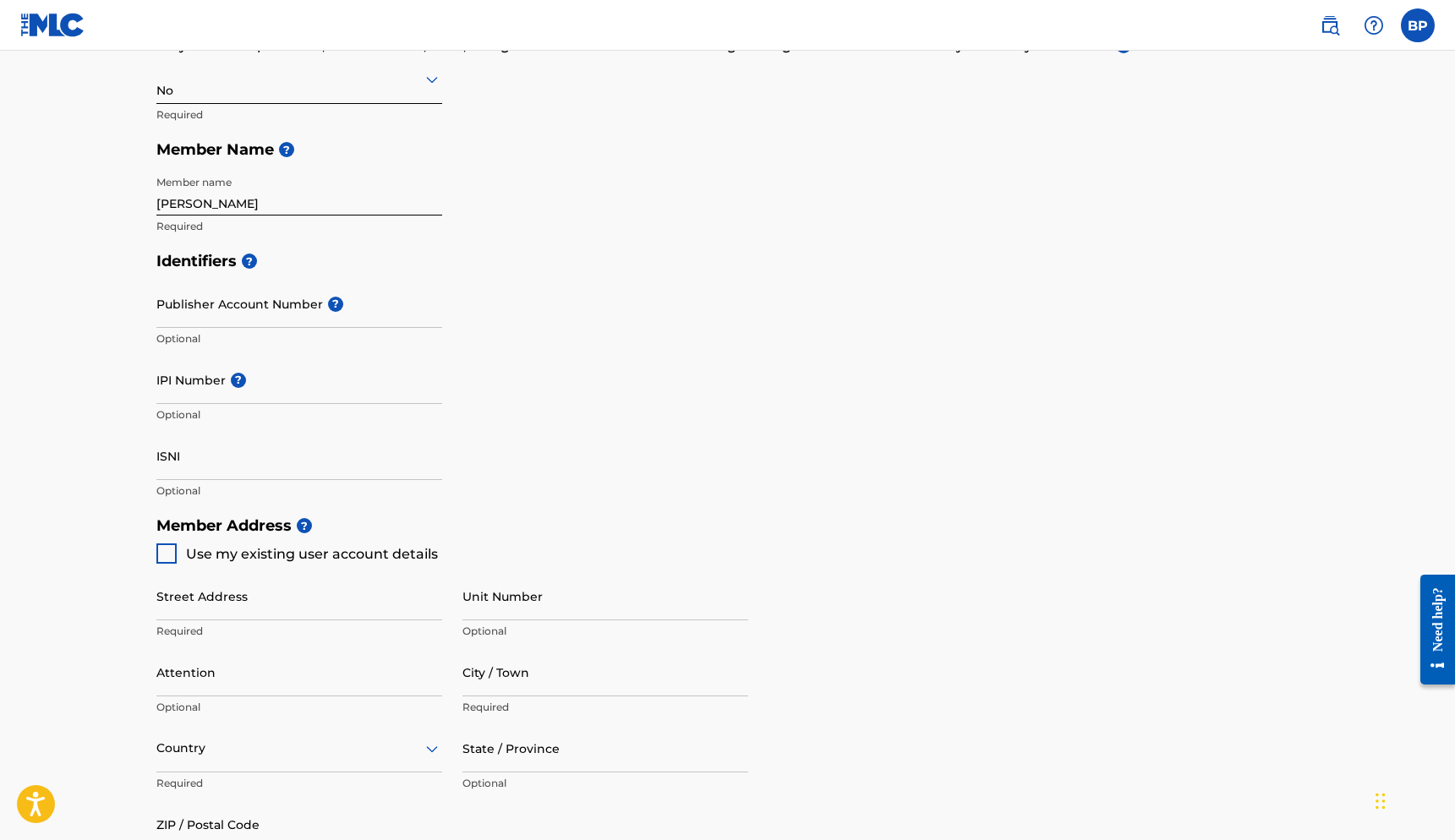
click at [156, 554] on div at bounding box center [167, 554] width 21 height 21
type input "[STREET_ADDRESS]"
type input "[GEOGRAPHIC_DATA]"
type input "99216"
type input "206"
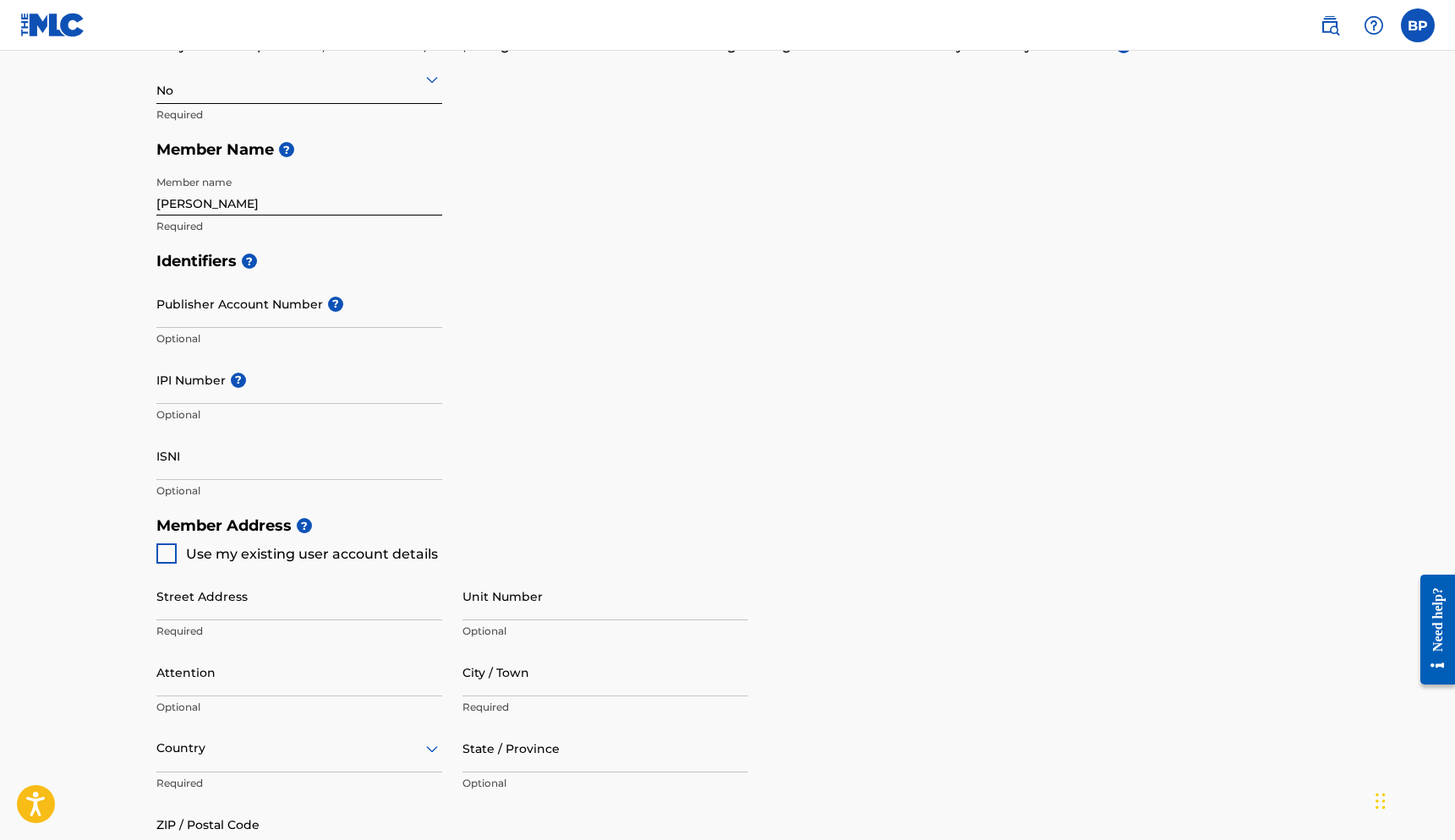
type input "6126498"
type input "[EMAIL_ADDRESS][DOMAIN_NAME]"
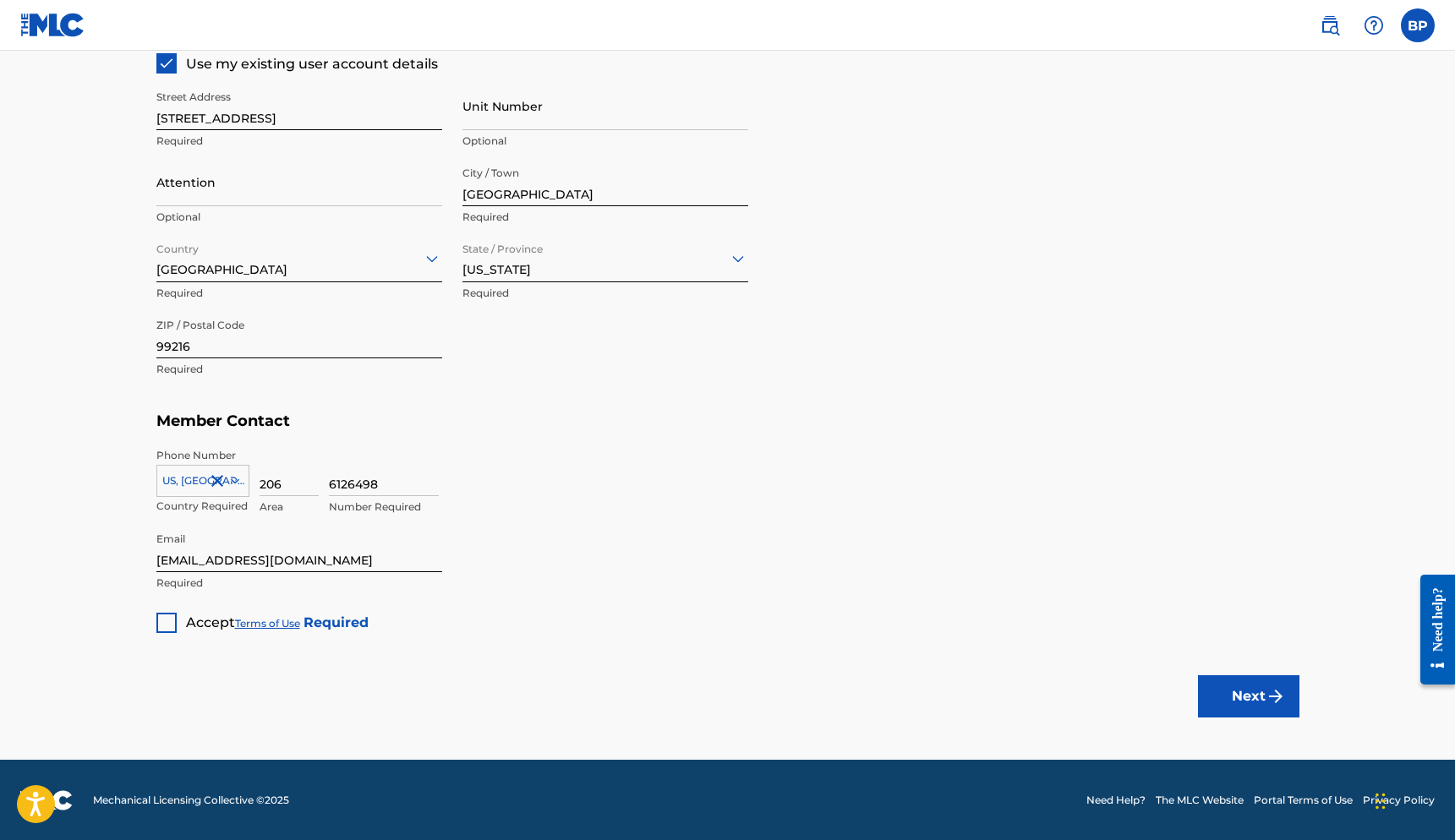
scroll to position [807, 0]
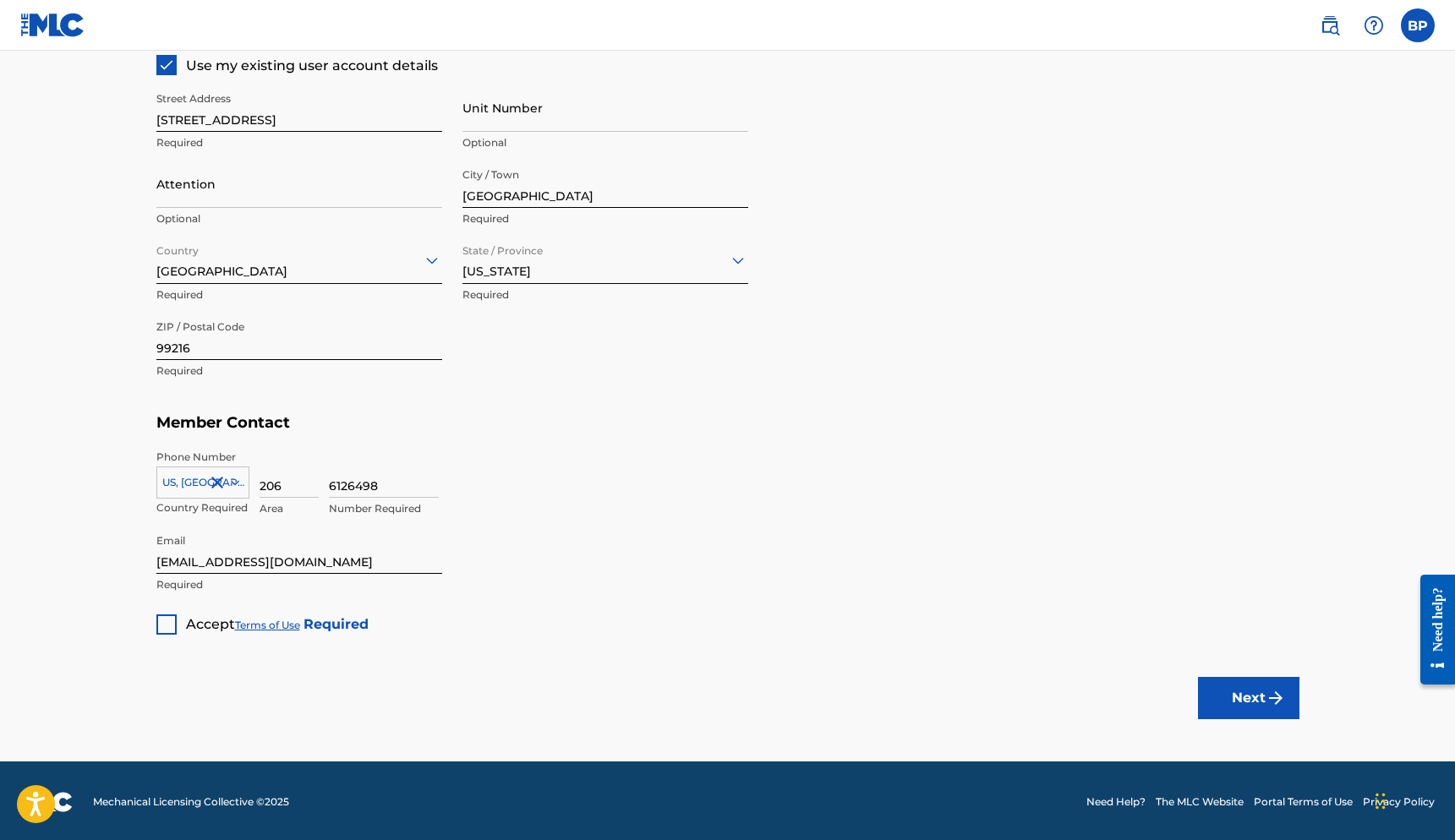
click at [171, 622] on div at bounding box center [167, 625] width 21 height 21
click at [1285, 694] on img "submit" at bounding box center [1276, 699] width 21 height 21
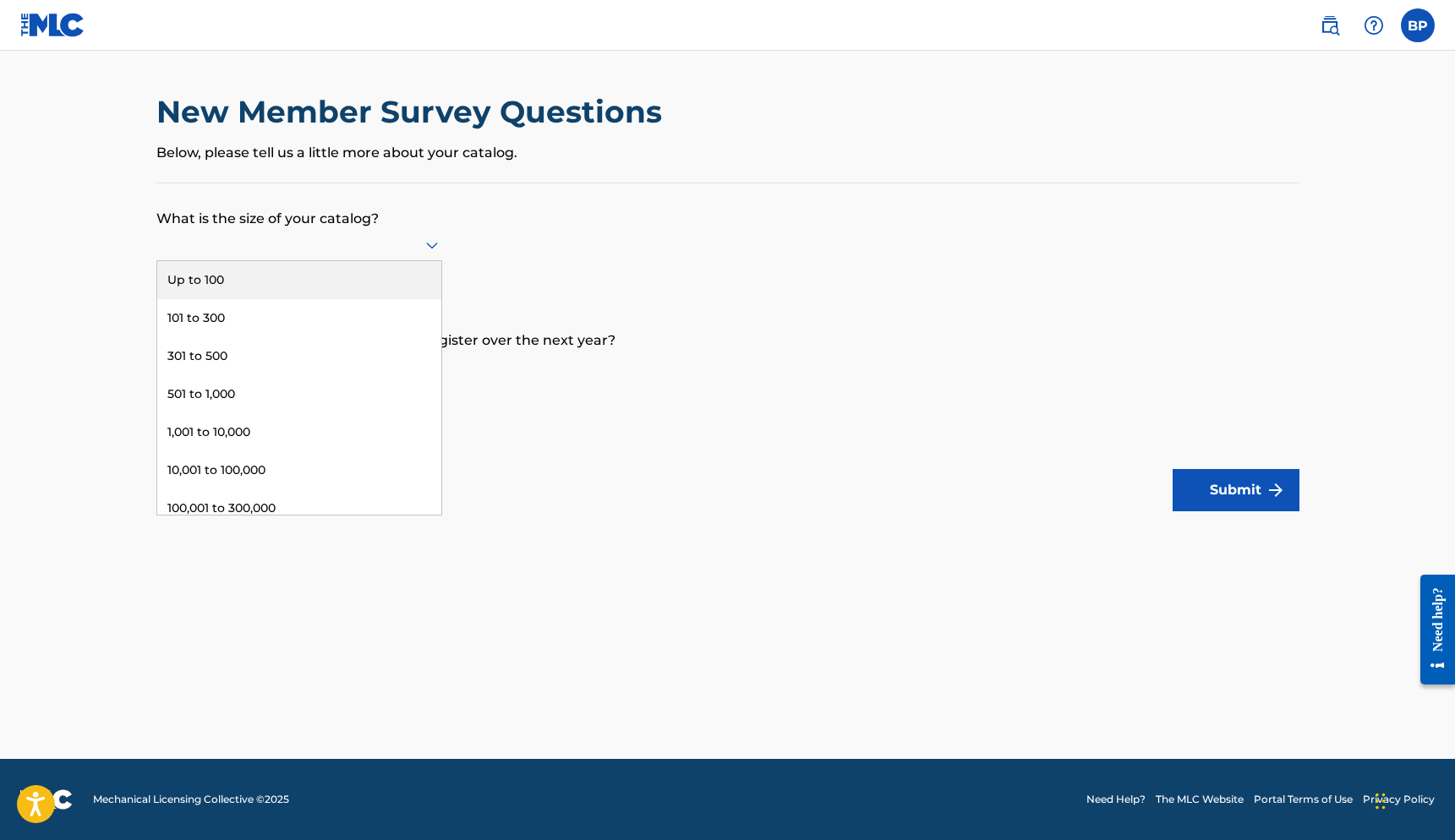
click at [328, 255] on div at bounding box center [298, 244] width 285 height 22
click at [323, 297] on div "Up to 100" at bounding box center [299, 280] width 284 height 38
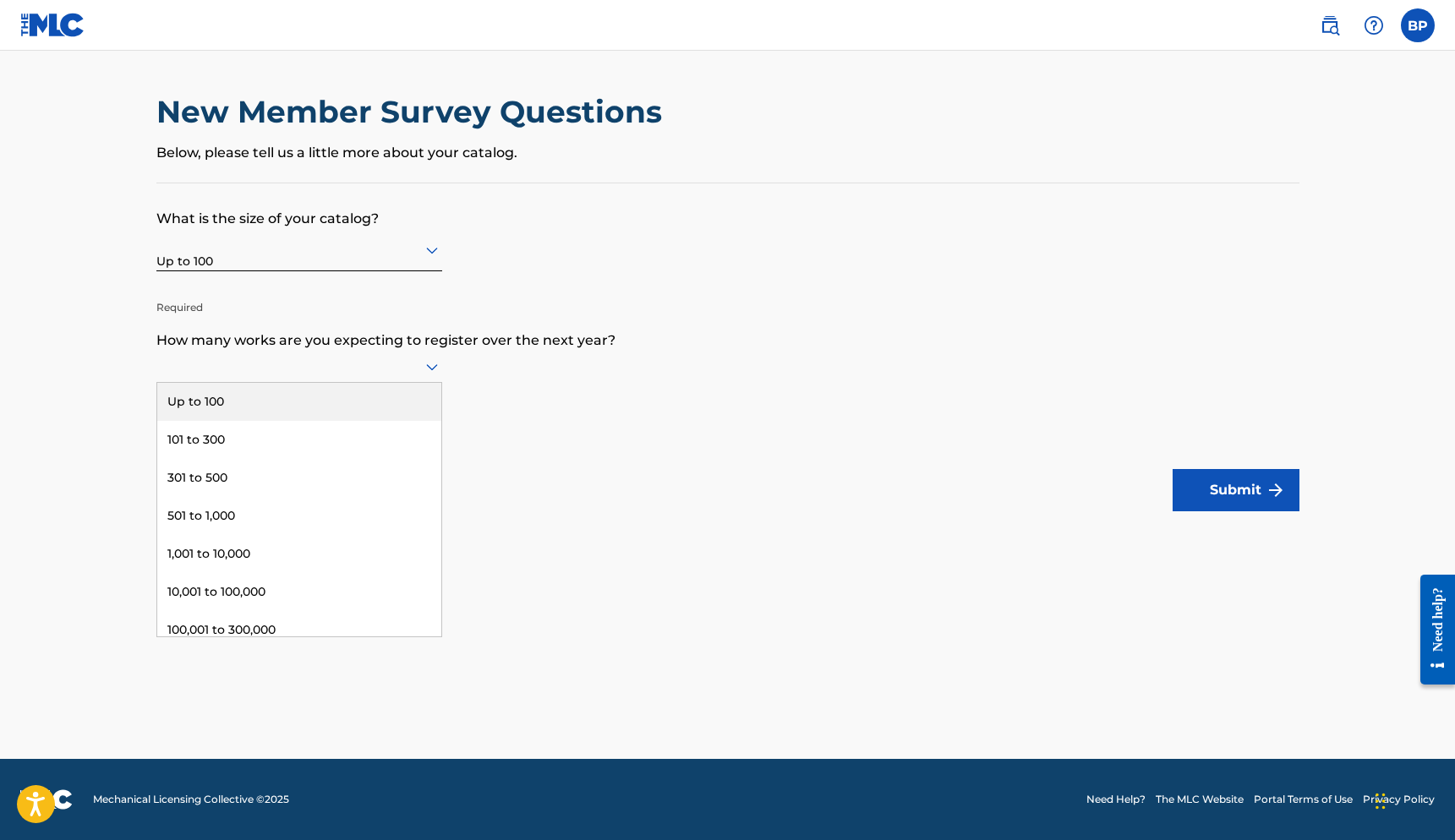
click at [266, 383] on div at bounding box center [298, 367] width 285 height 32
click at [332, 414] on div "Up to 100" at bounding box center [299, 401] width 284 height 38
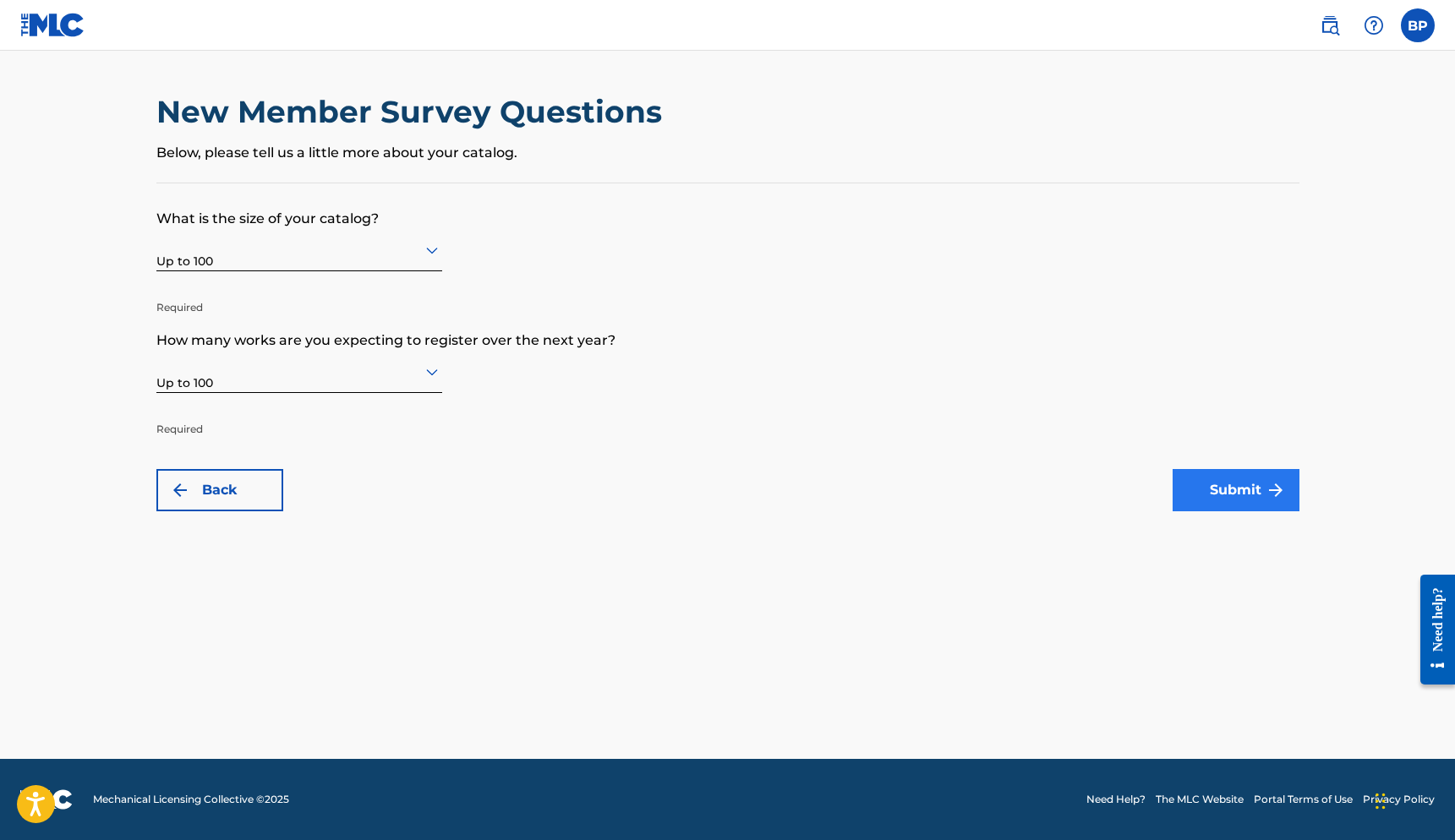
click at [1245, 491] on button "Submit" at bounding box center [1237, 490] width 127 height 42
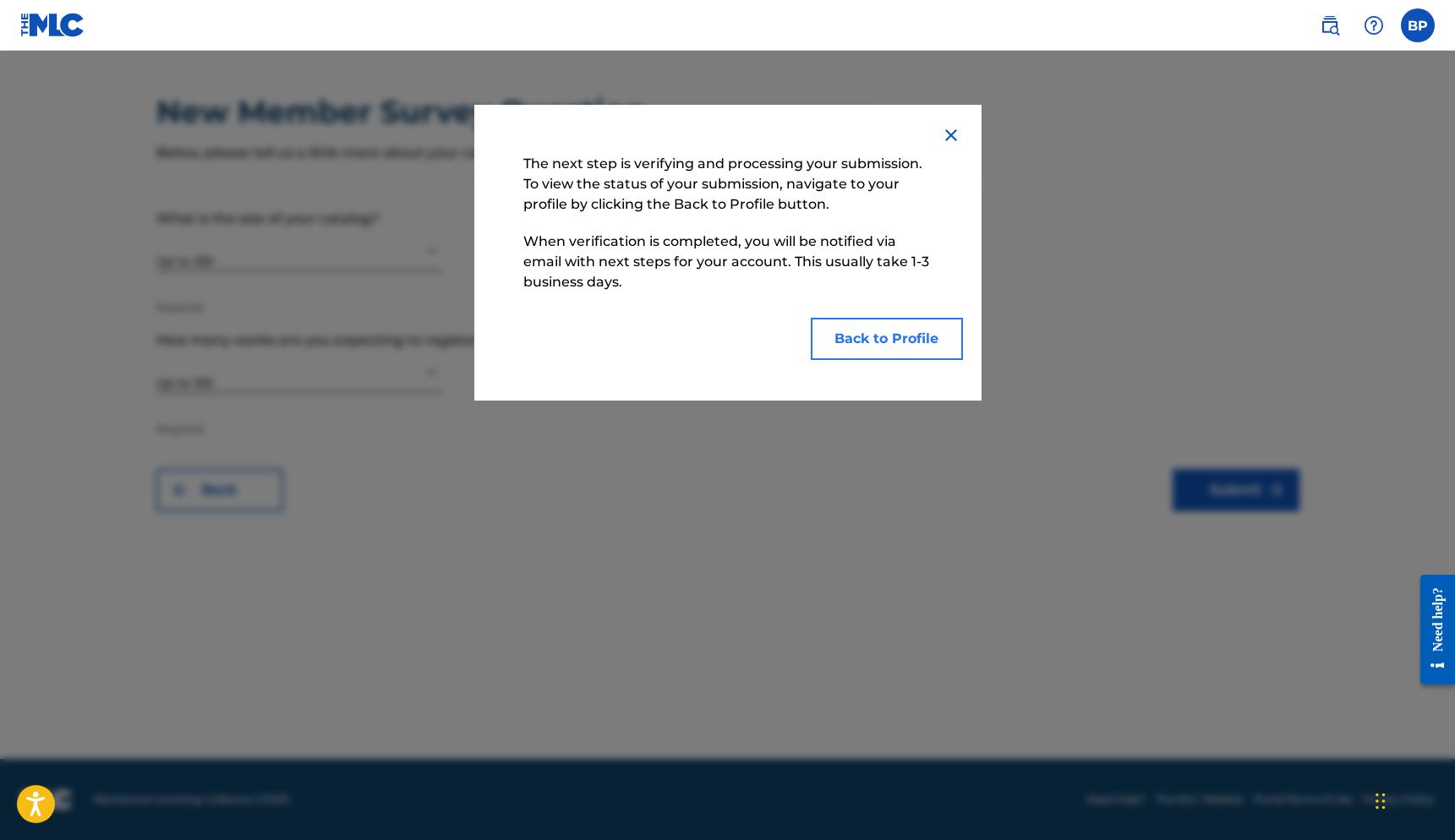
click at [876, 340] on button "Back to Profile" at bounding box center [887, 339] width 153 height 42
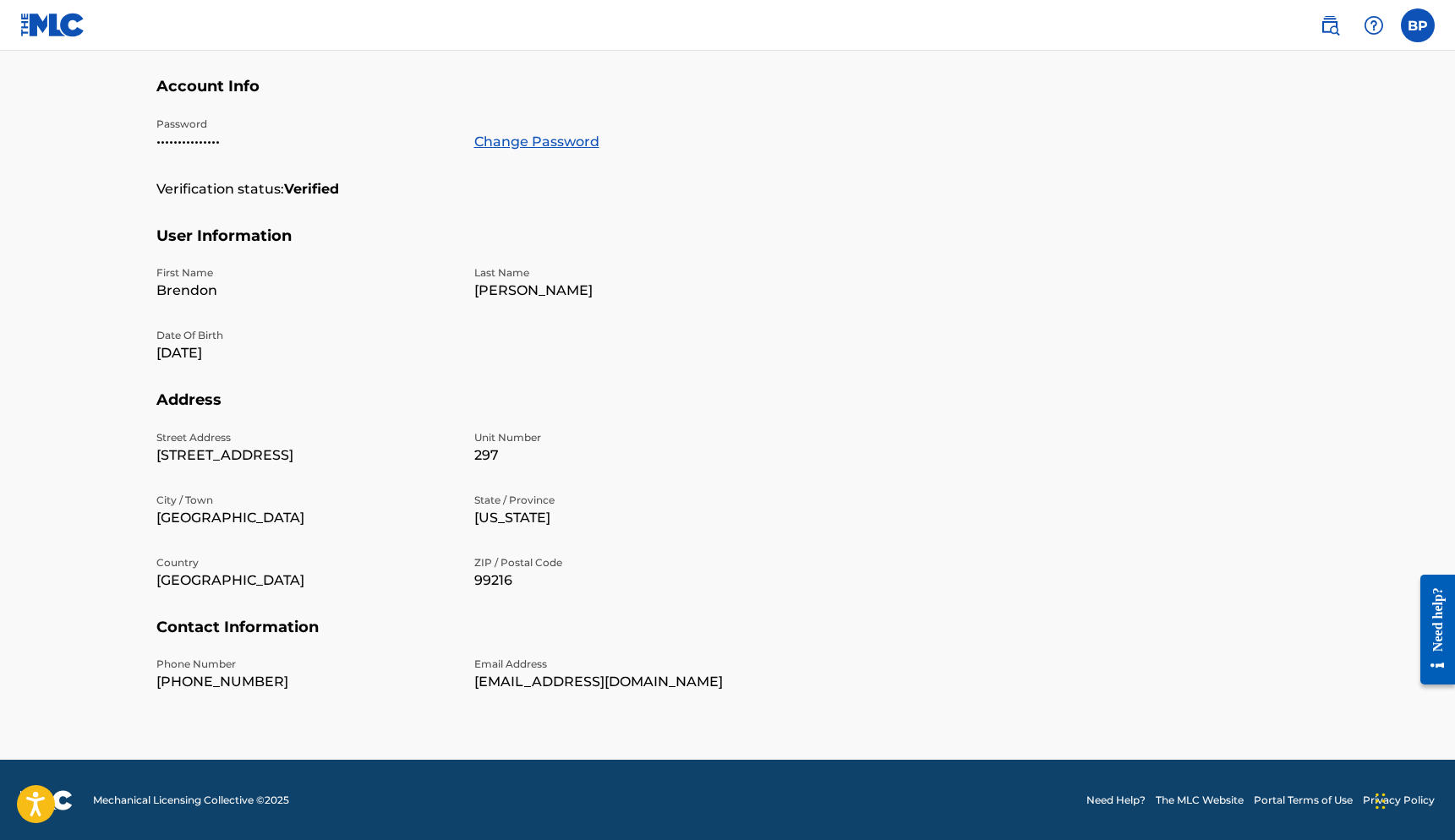
scroll to position [296, 0]
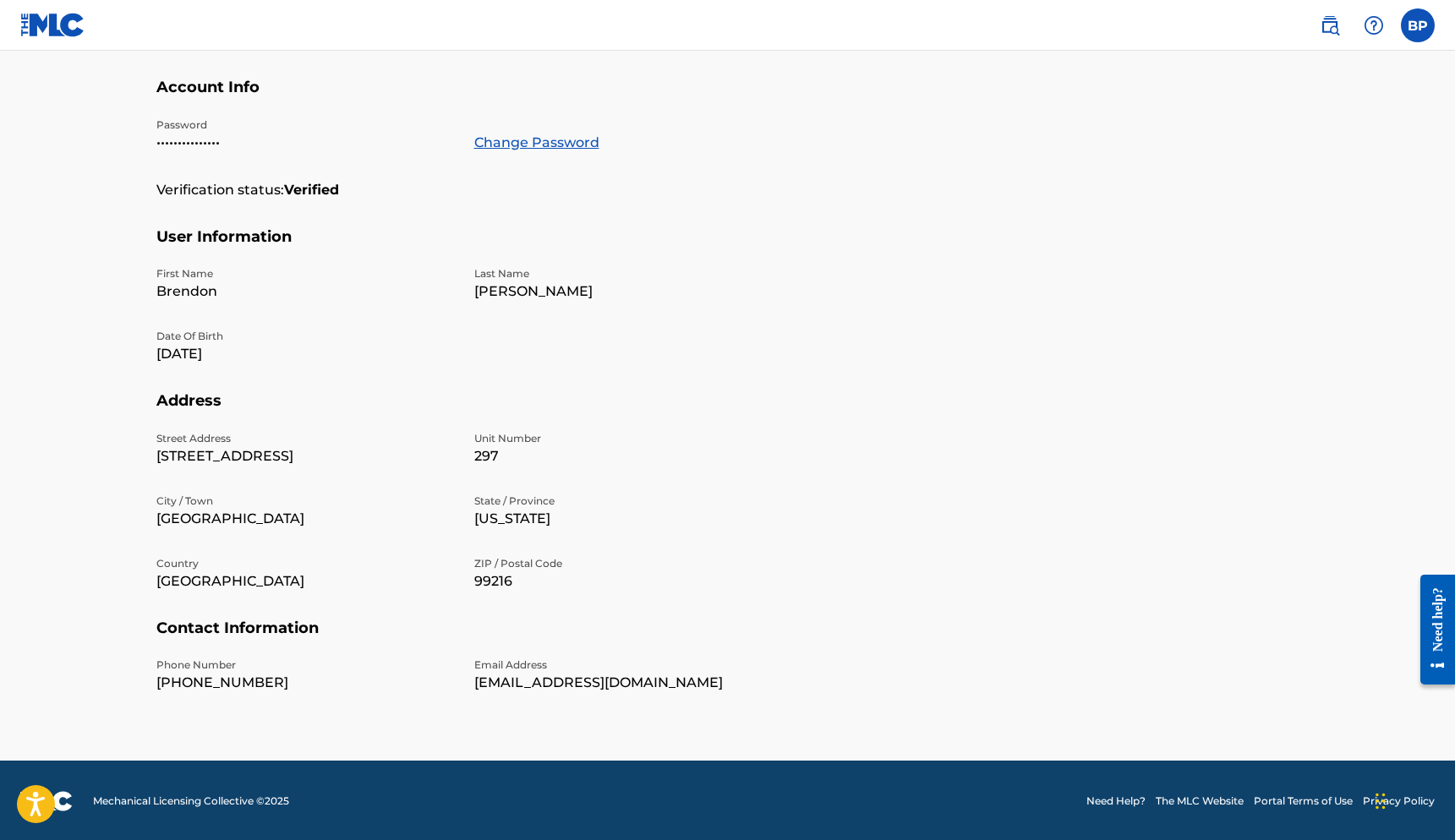
click at [1248, 664] on section "Contact Information Phone Number +1-206-6126498 Email Address pinabrendon@gmail…" at bounding box center [728, 670] width 1143 height 102
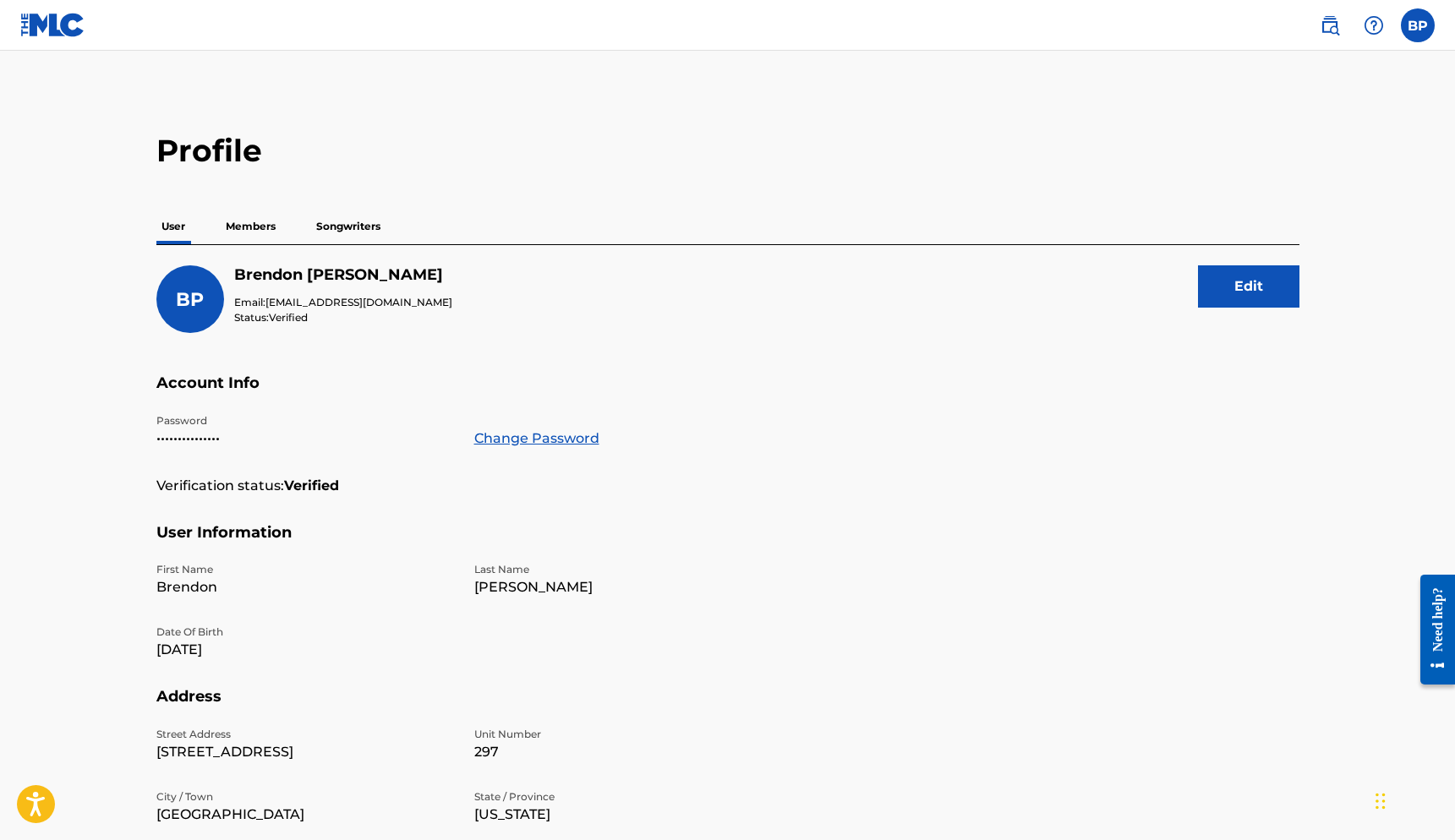
scroll to position [0, 0]
click at [262, 220] on p "Members" at bounding box center [251, 226] width 60 height 36
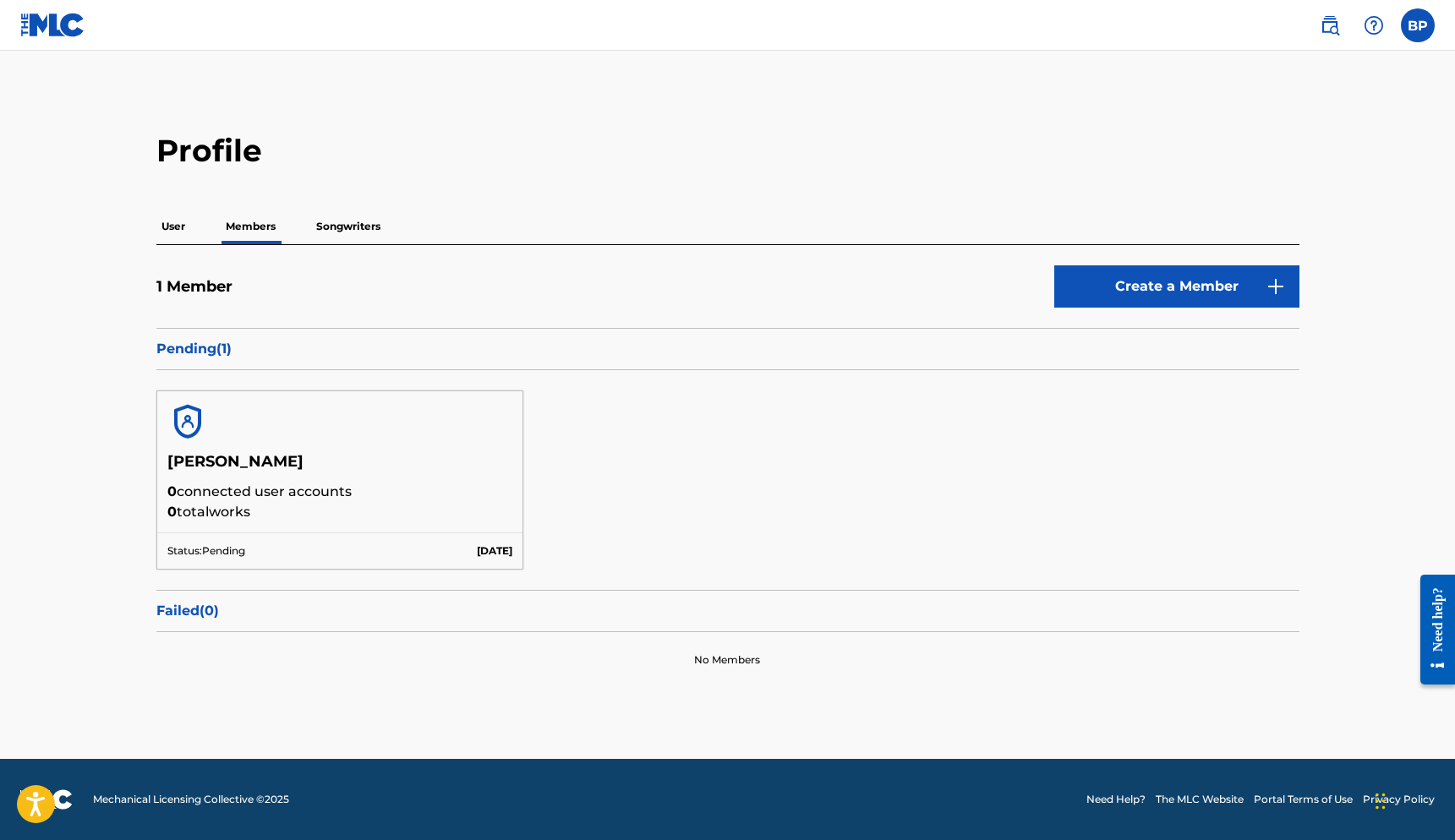
click at [358, 217] on p "Songwriters" at bounding box center [349, 226] width 75 height 36
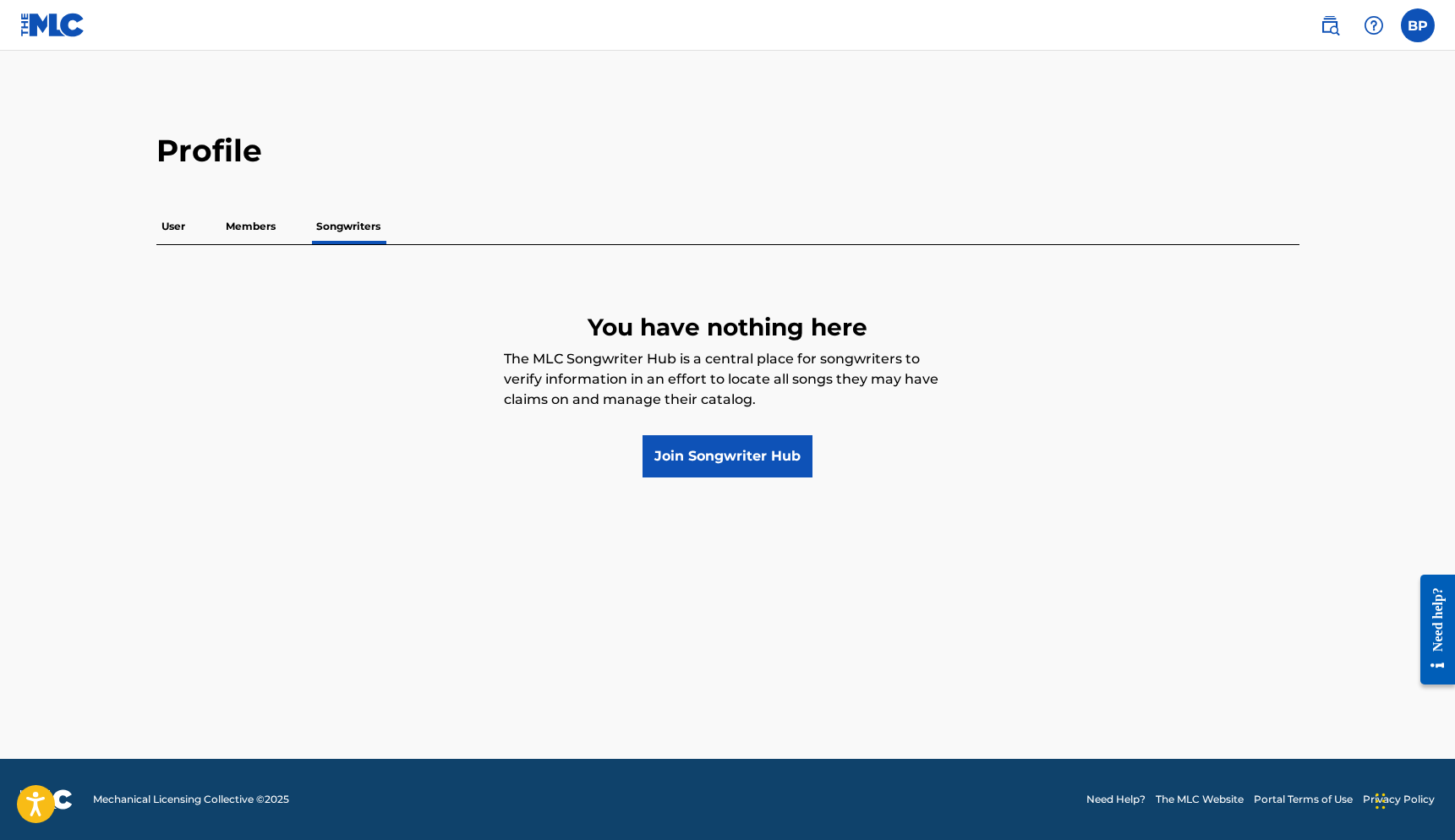
click at [253, 220] on p "Members" at bounding box center [251, 226] width 60 height 36
